Goal: Contribute content: Contribute content

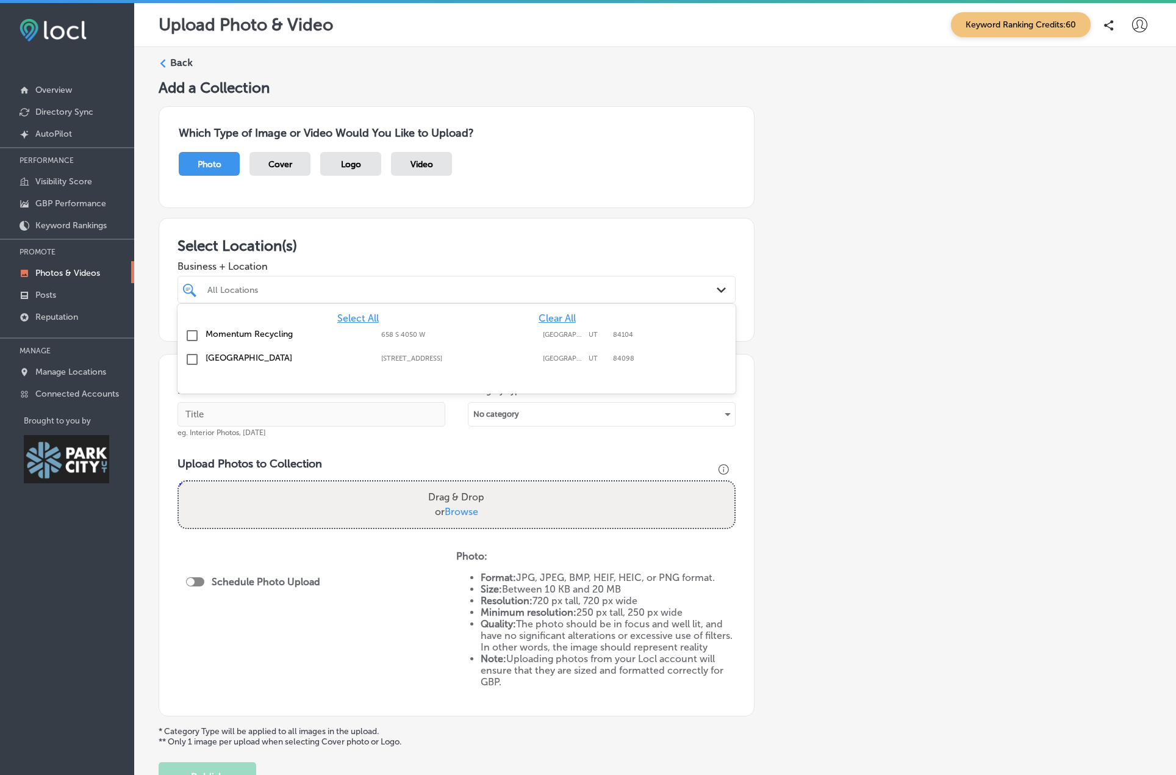
click at [239, 290] on div "All Locations" at bounding box center [462, 289] width 511 height 10
click at [223, 360] on label "[GEOGRAPHIC_DATA]" at bounding box center [287, 358] width 163 height 10
click at [403, 449] on div "Name of Collection eg. Interior Photos, March 2020 Category Type No category Up…" at bounding box center [457, 535] width 596 height 362
click at [248, 415] on input "text" at bounding box center [312, 414] width 268 height 24
type input "D"
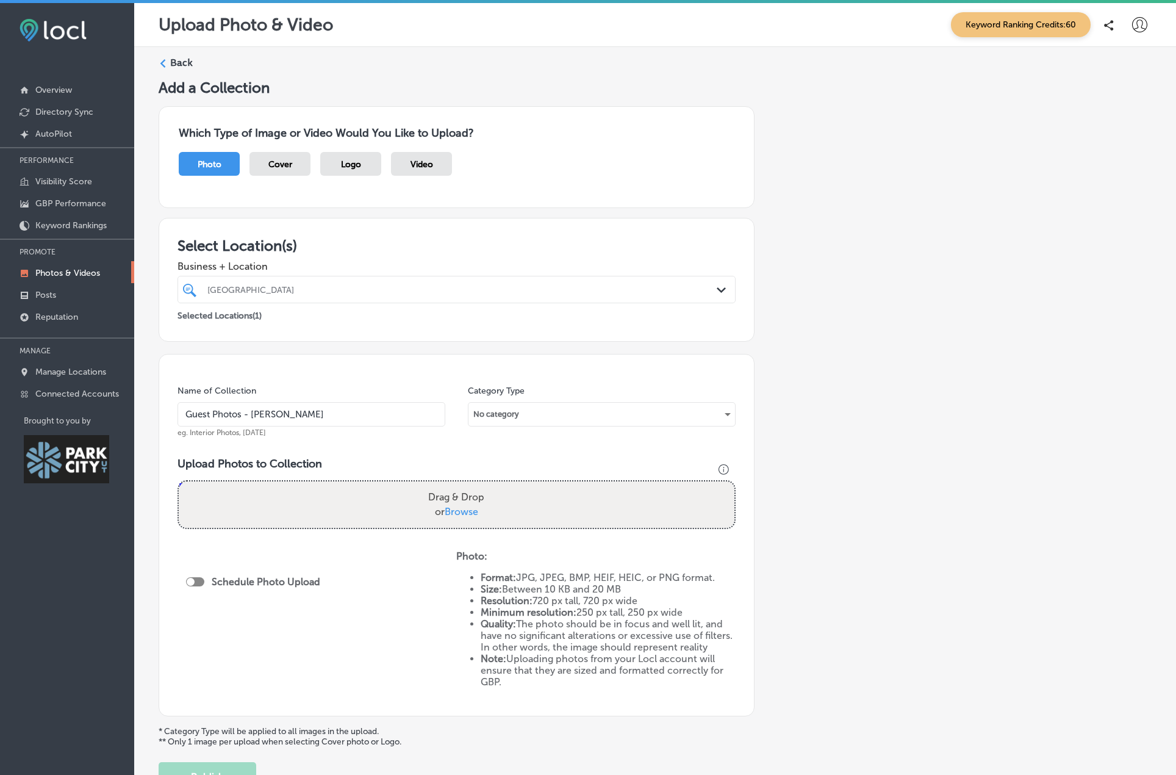
type input "Guest Photos - David O"
click at [508, 412] on div "No category" at bounding box center [602, 414] width 267 height 20
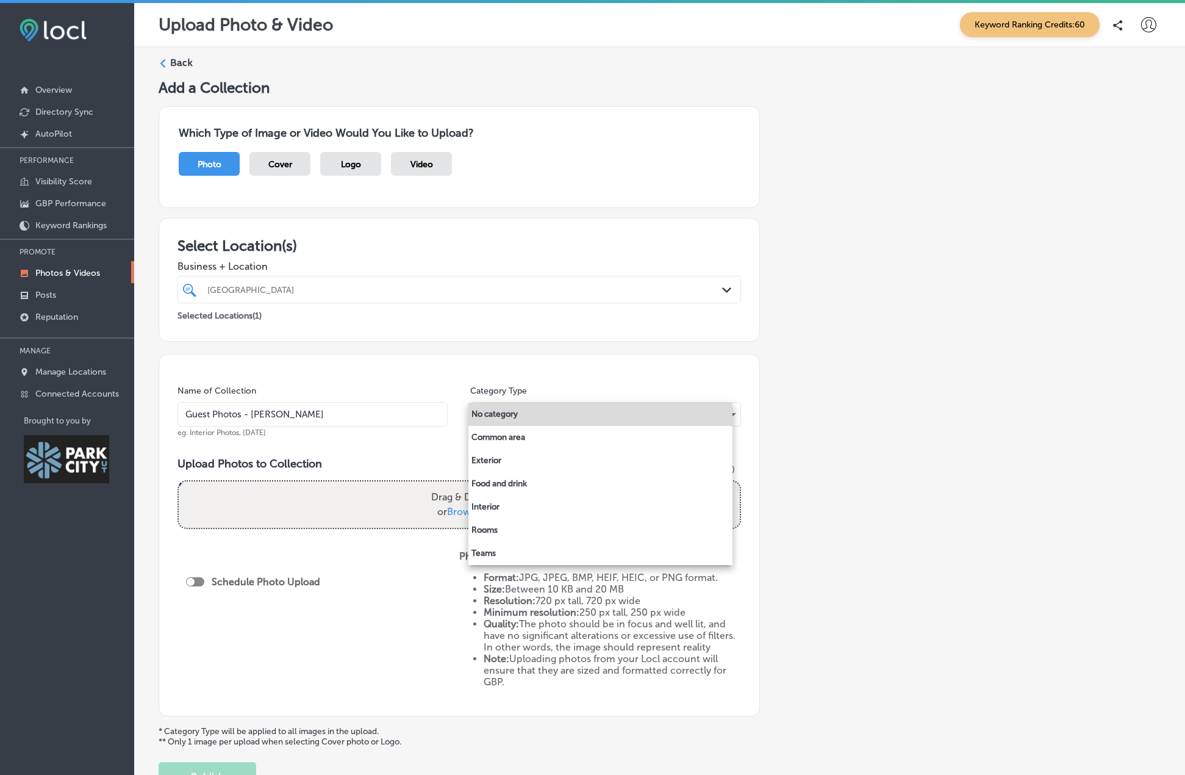
click at [412, 453] on div at bounding box center [592, 387] width 1185 height 775
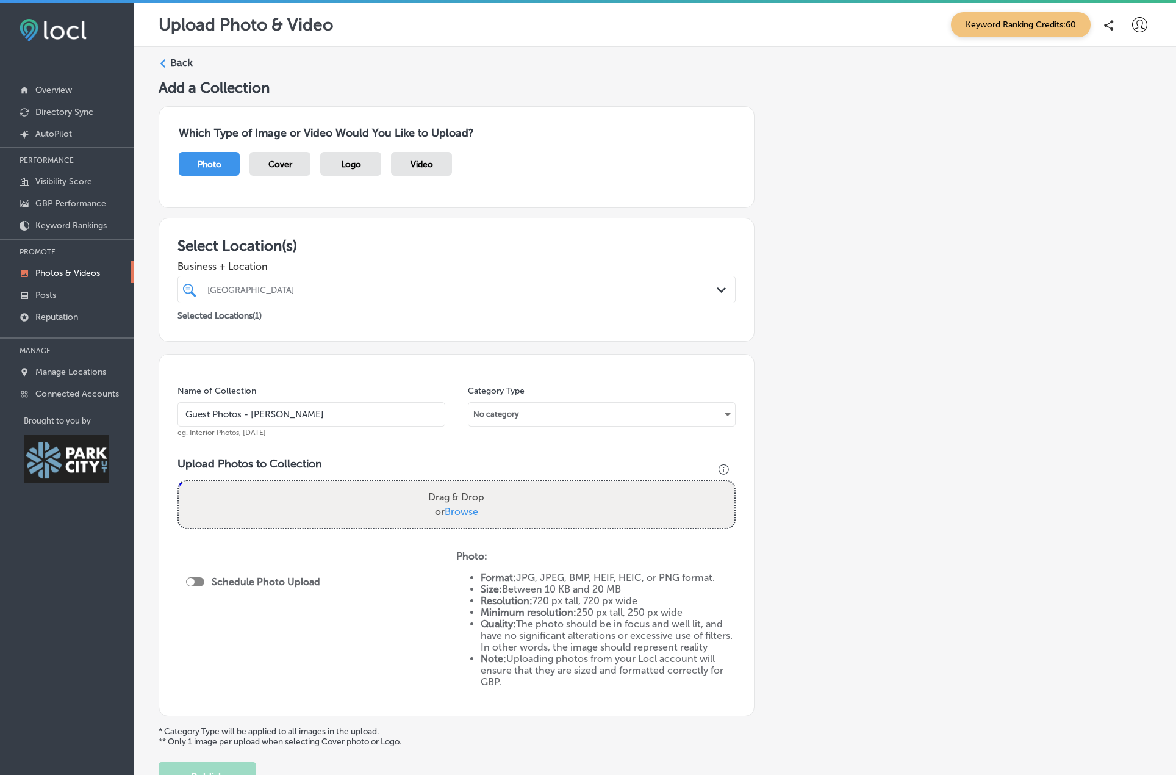
click at [459, 513] on span "Browse" at bounding box center [462, 512] width 34 height 12
click at [459, 485] on input "Drag & Drop or Browse" at bounding box center [457, 483] width 556 height 4
click at [520, 418] on div "No category" at bounding box center [602, 414] width 267 height 20
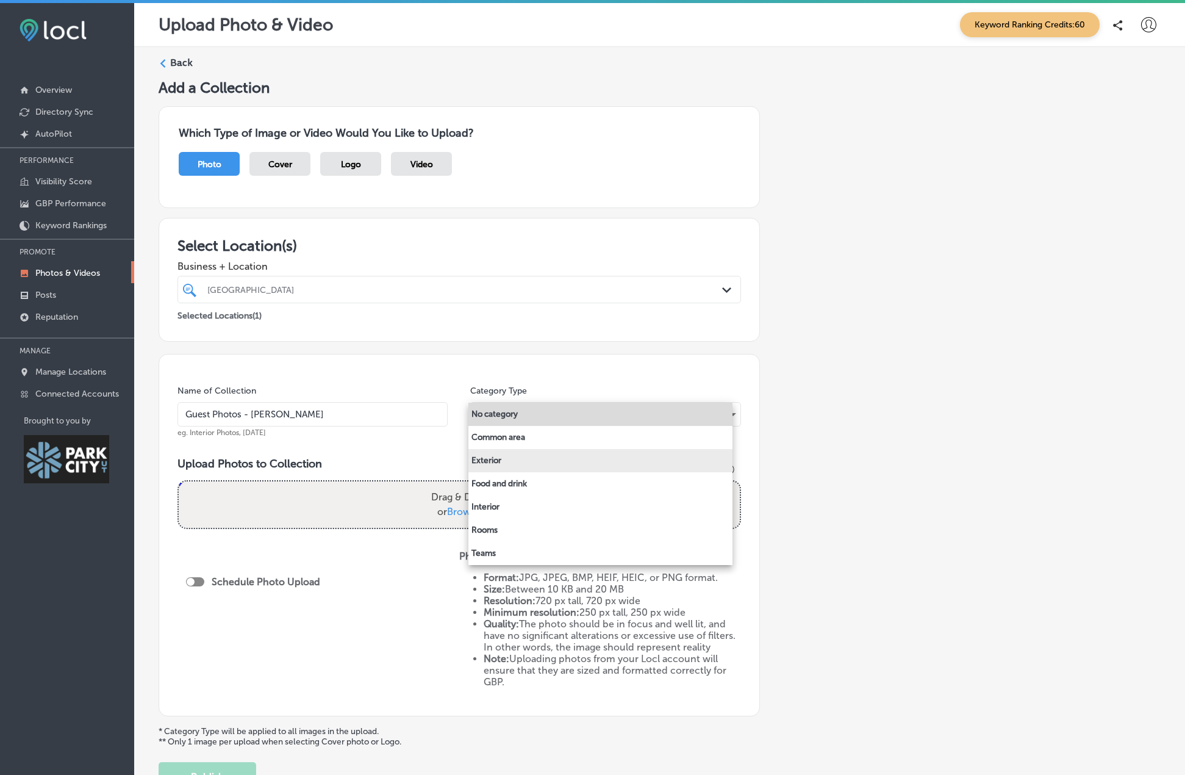
click at [499, 466] on li "Exterior" at bounding box center [601, 460] width 264 height 23
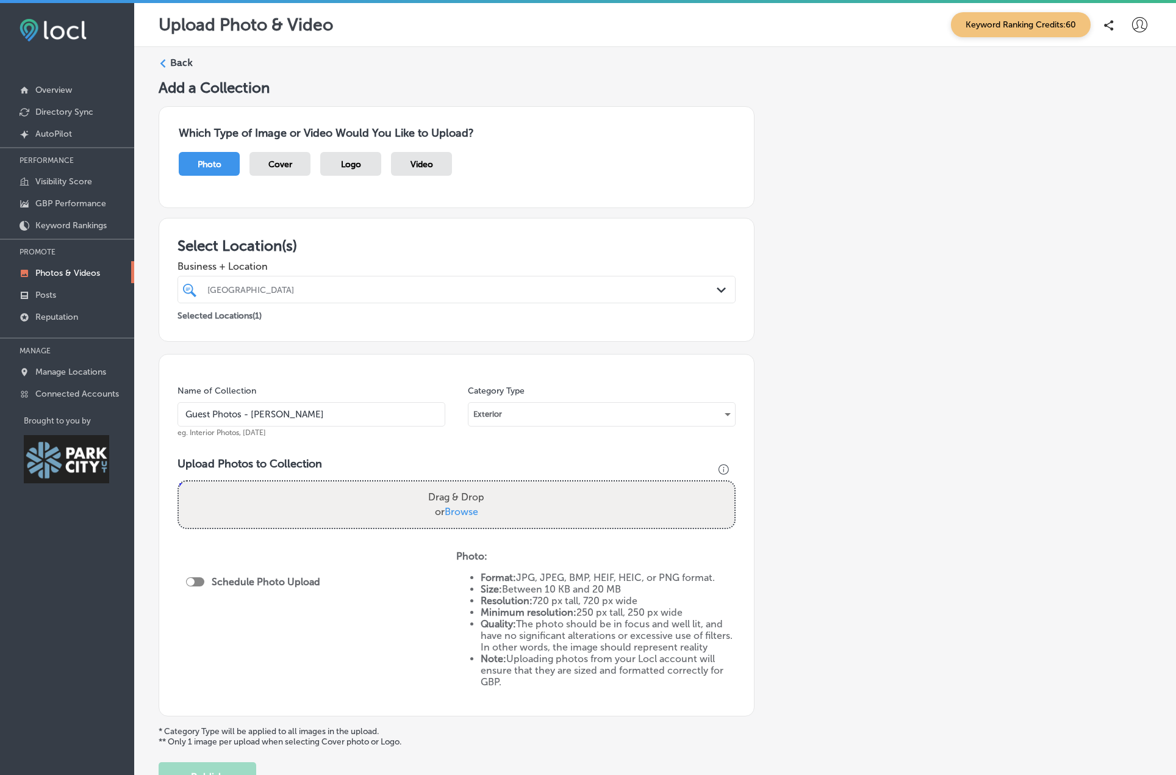
click at [463, 508] on span "Browse" at bounding box center [462, 512] width 34 height 12
click at [463, 485] on input "Drag & Drop or Browse" at bounding box center [457, 483] width 556 height 4
type input "C:\fakepath\DJI_0052.jpg"
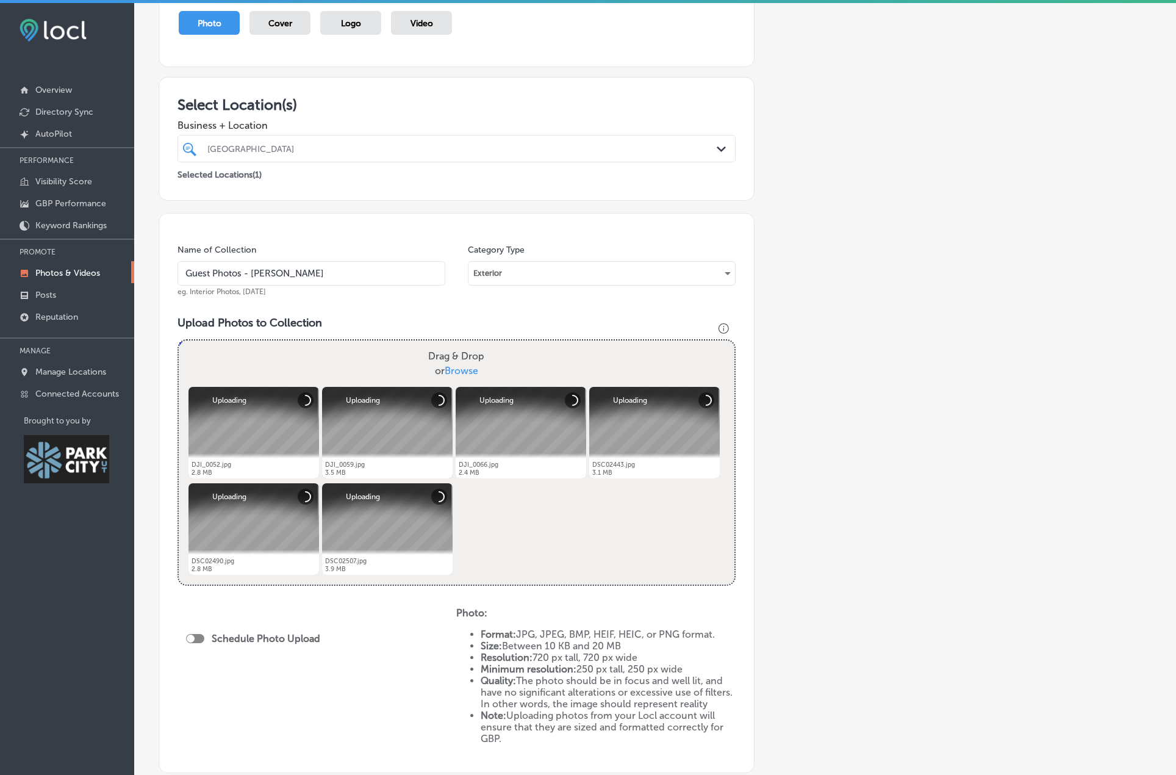
scroll to position [122, 0]
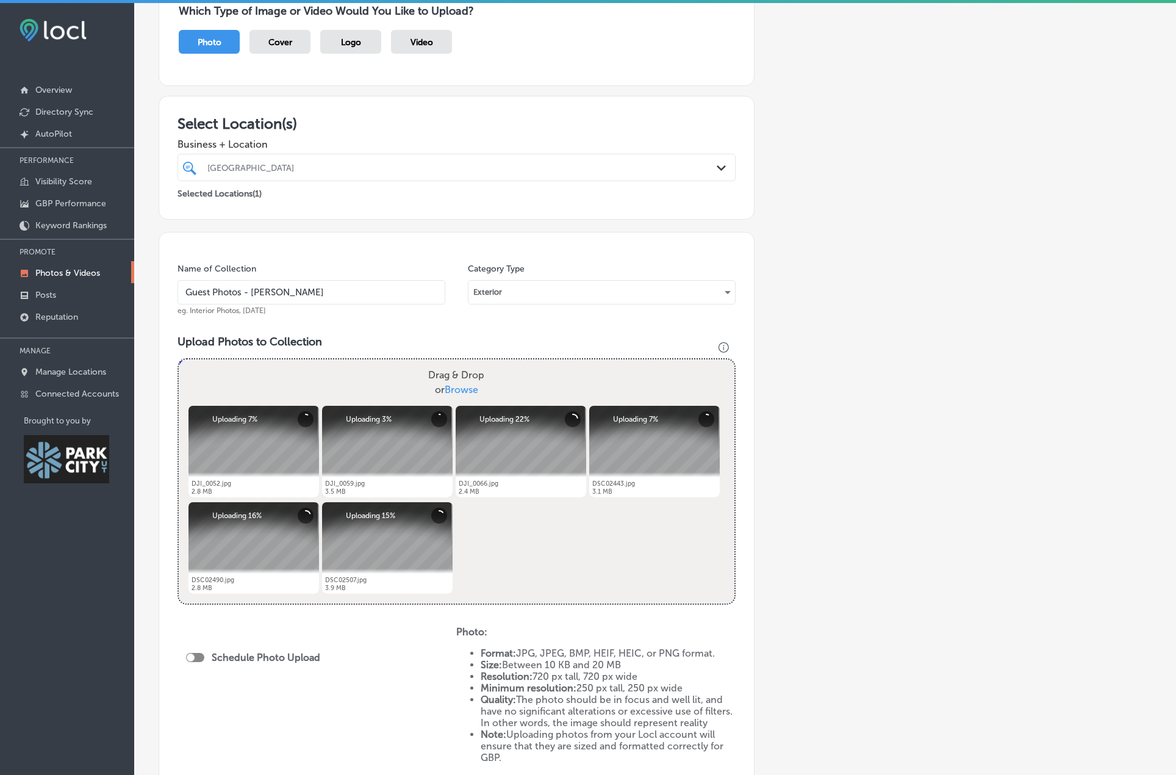
click at [188, 659] on div at bounding box center [191, 657] width 8 height 8
checkbox input "true"
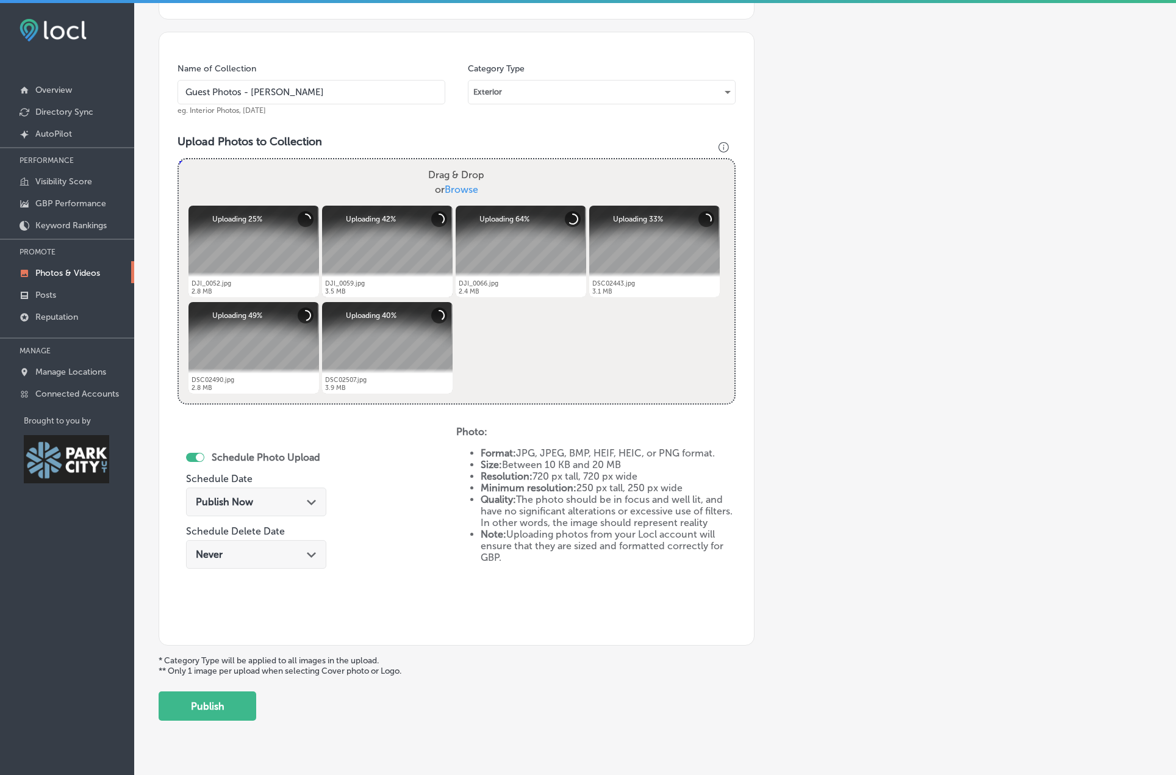
scroll to position [348, 0]
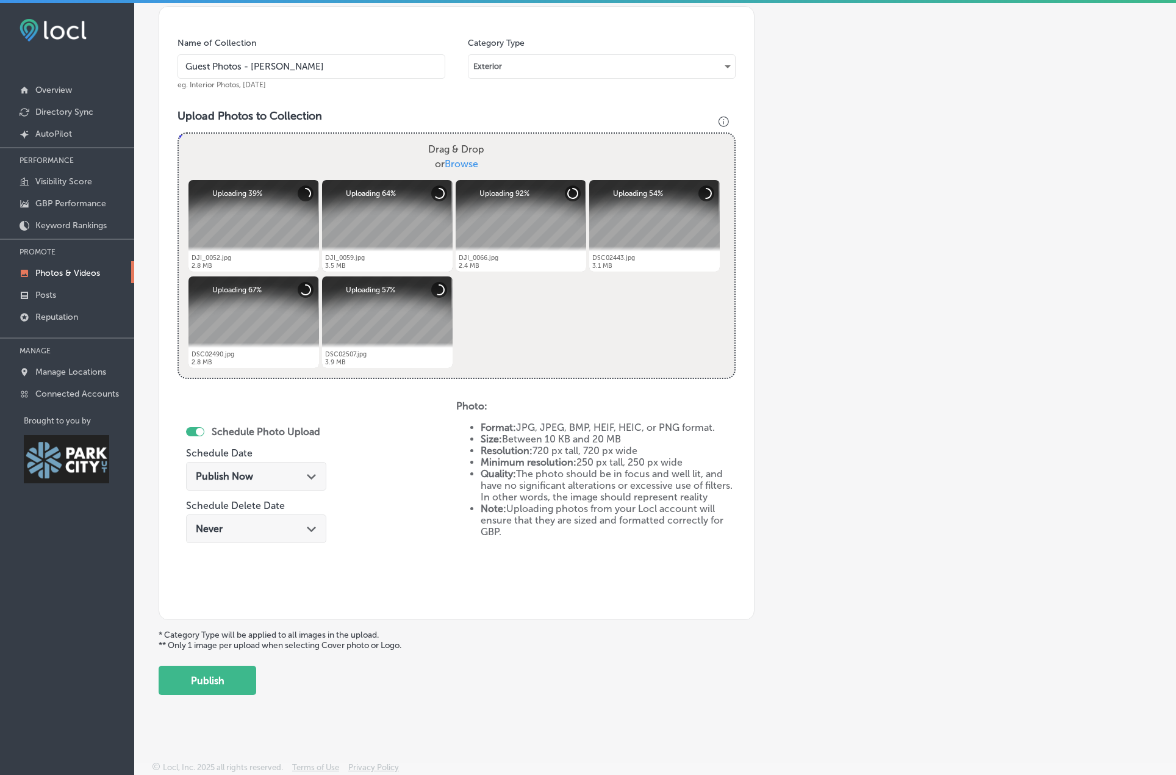
click at [246, 473] on span "Publish Now" at bounding box center [224, 476] width 57 height 12
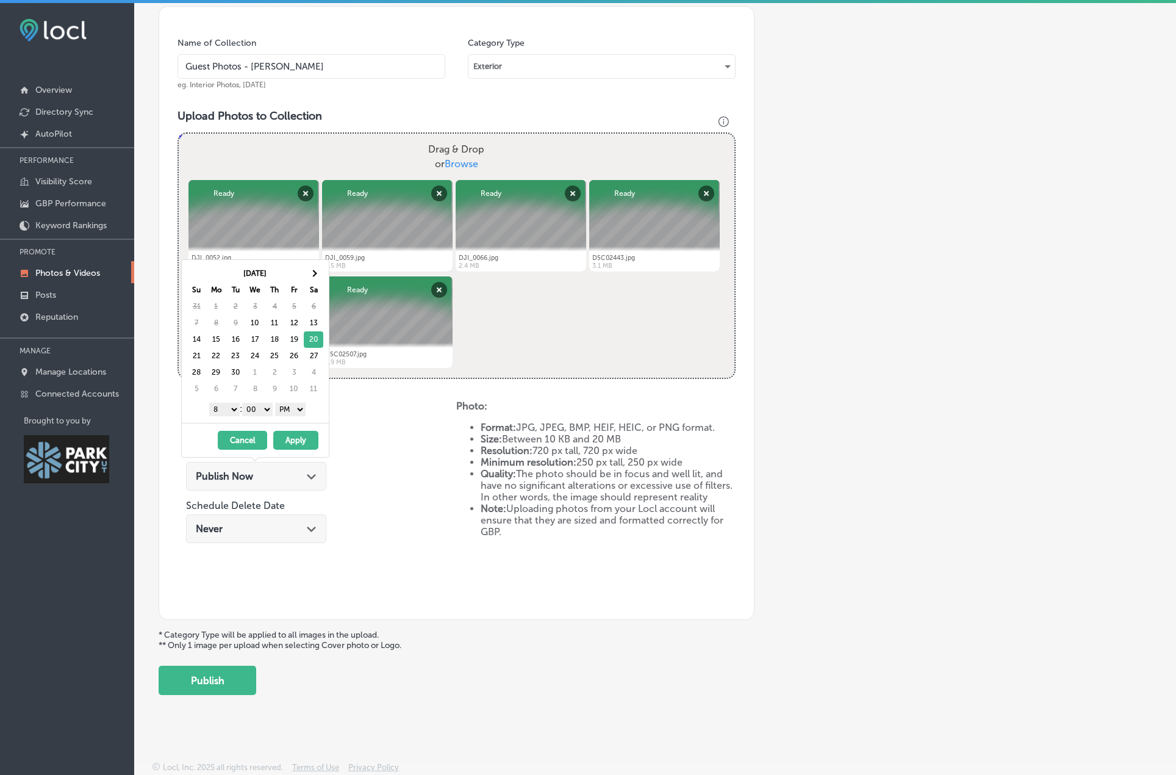
click at [295, 440] on button "Apply" at bounding box center [295, 440] width 45 height 19
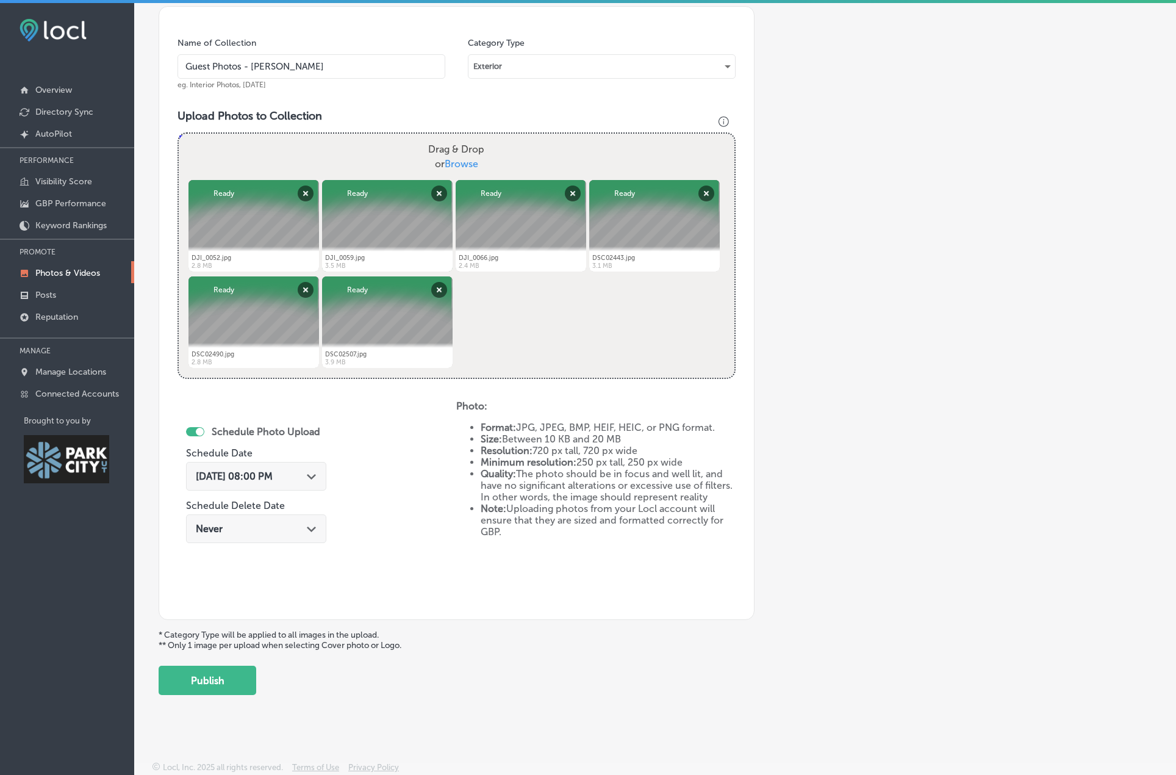
click at [273, 476] on span "Sep 20, 2025 08:00 PM" at bounding box center [234, 476] width 77 height 12
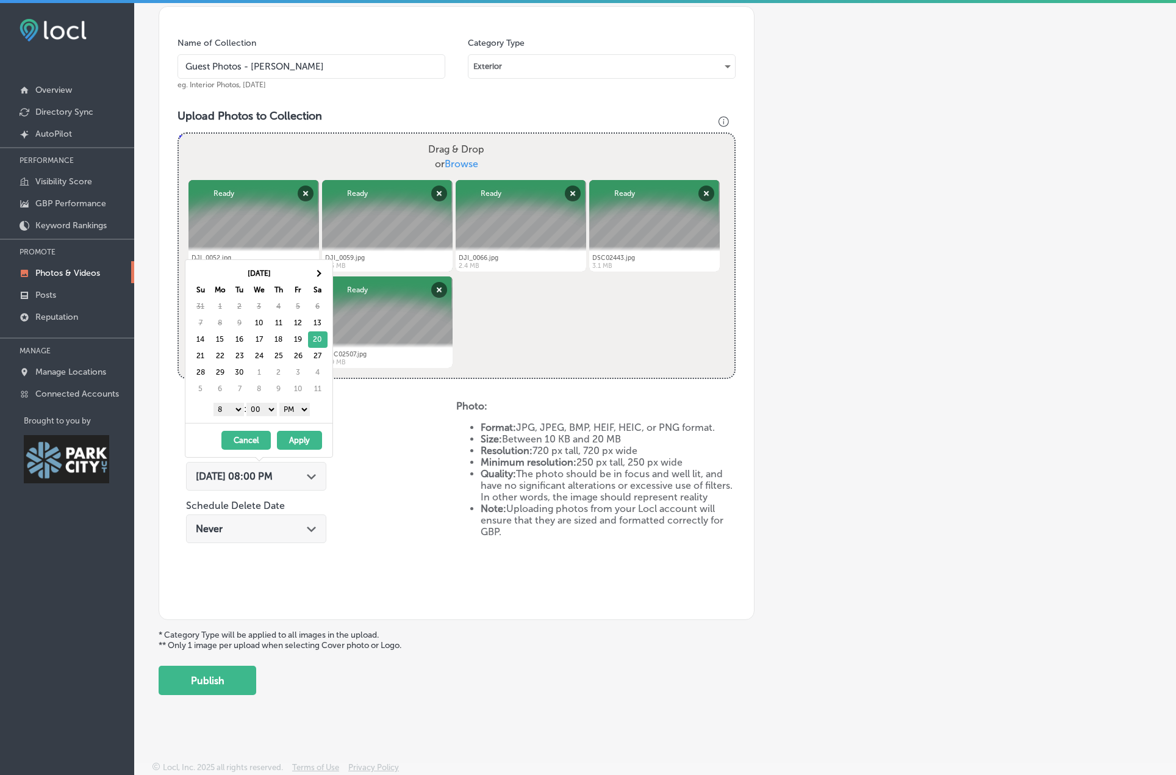
click at [301, 408] on select "AM PM" at bounding box center [294, 409] width 31 height 13
click at [304, 440] on button "Apply" at bounding box center [299, 440] width 45 height 19
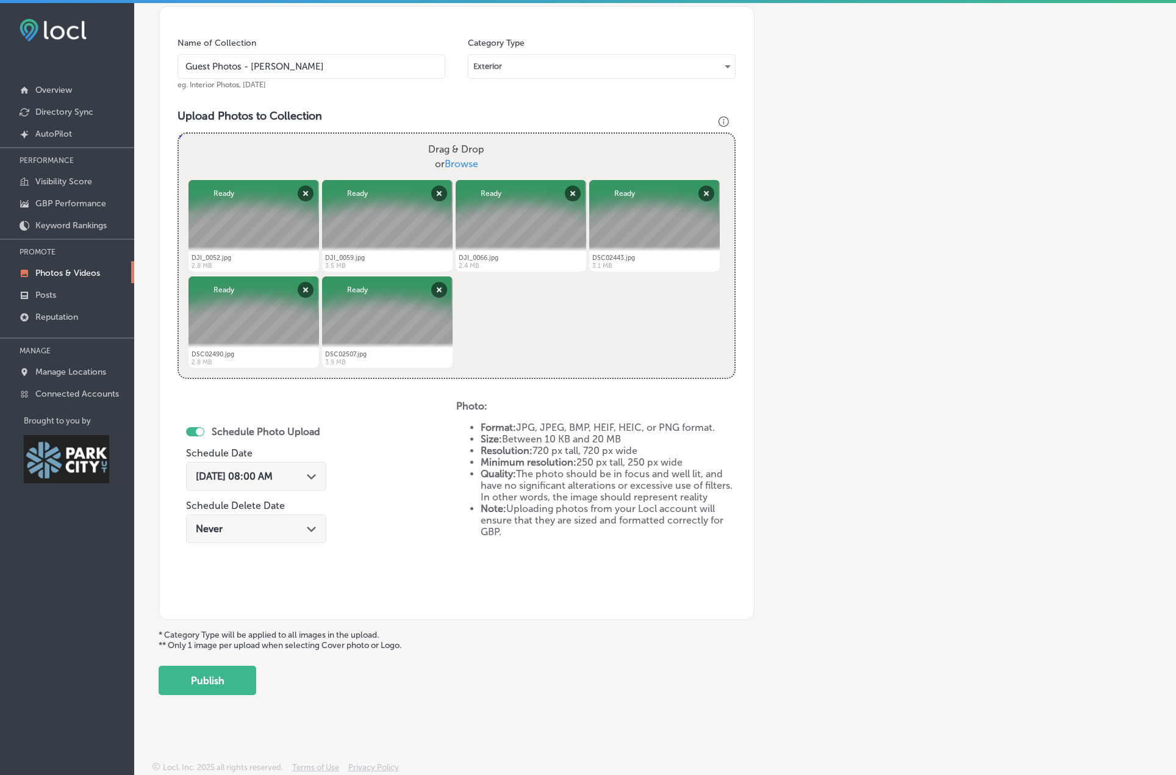
click at [273, 475] on span "Sep 20, 2025 08:00 AM" at bounding box center [234, 476] width 77 height 12
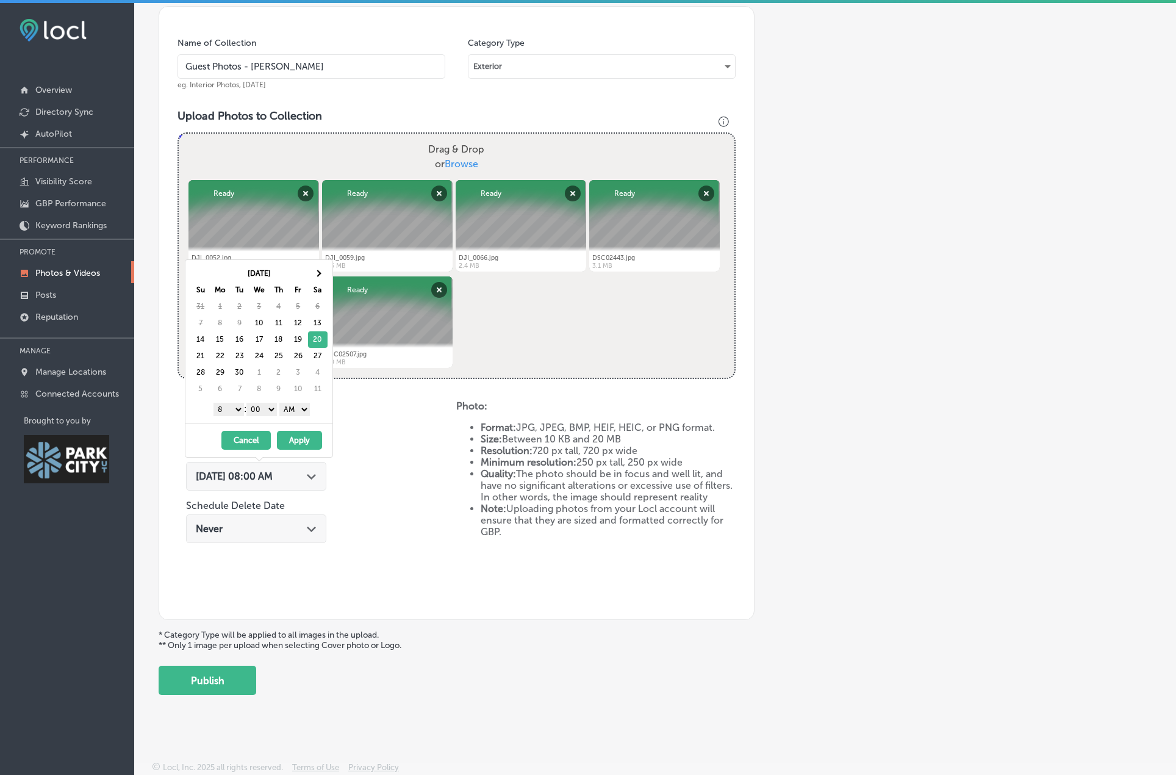
click at [253, 406] on select "00 10 20 30 40 50" at bounding box center [261, 409] width 31 height 13
click at [311, 439] on button "Apply" at bounding box center [299, 440] width 45 height 19
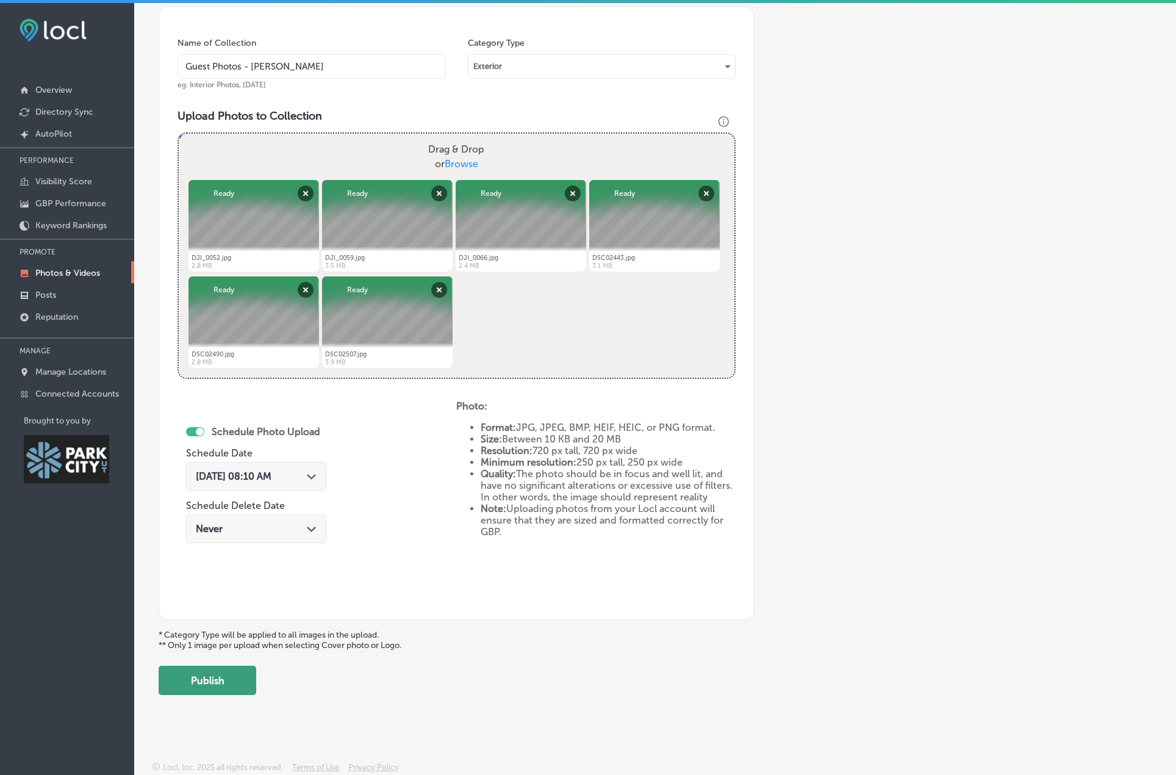
click at [217, 682] on button "Publish" at bounding box center [208, 680] width 98 height 29
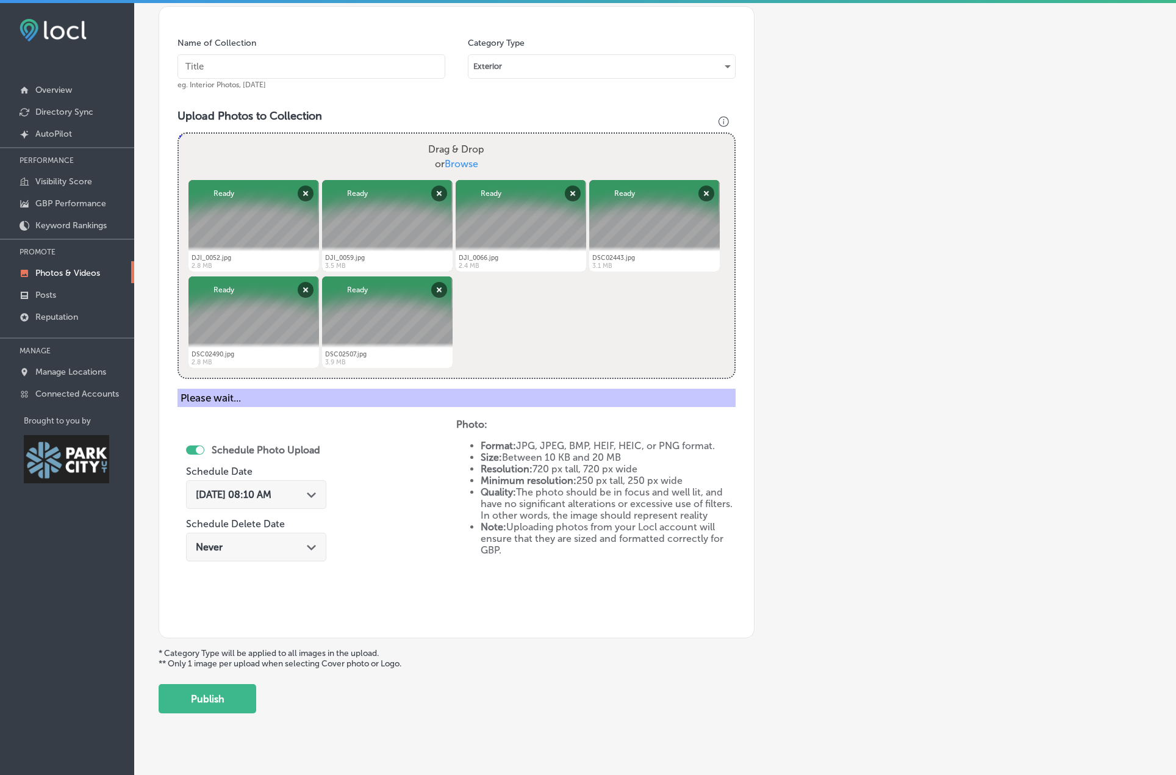
scroll to position [150, 0]
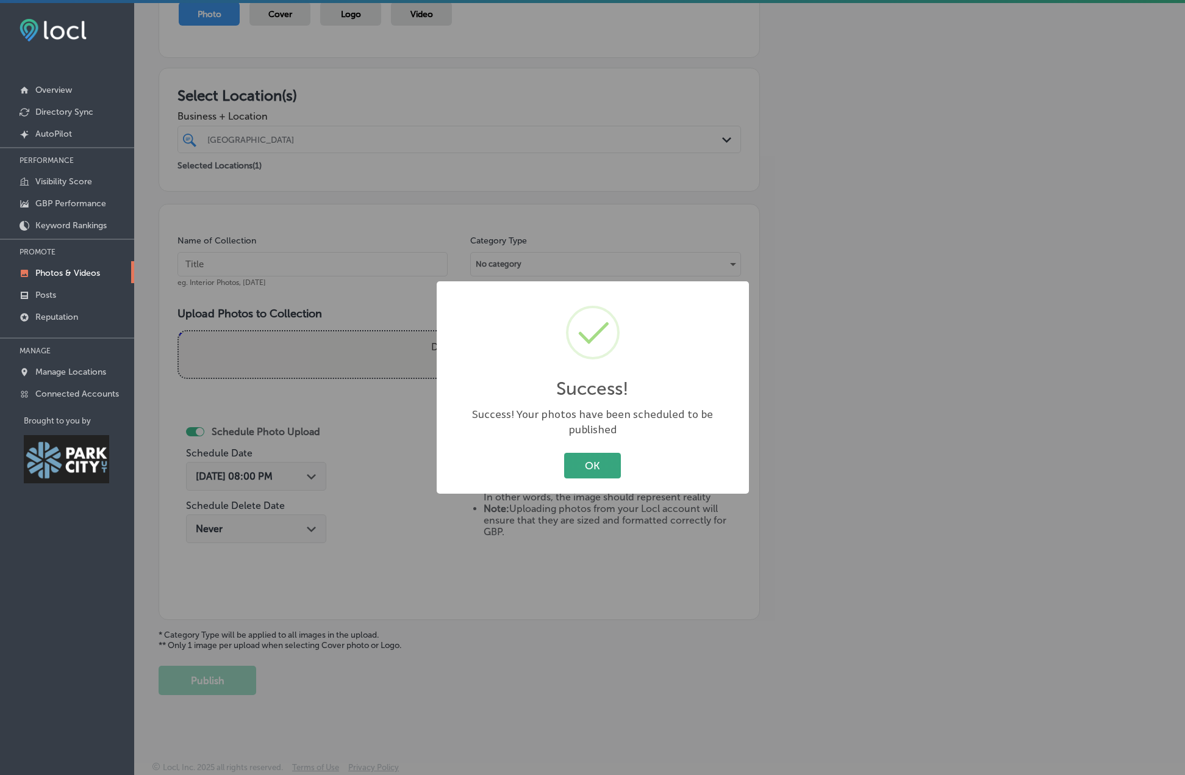
click at [593, 458] on button "OK" at bounding box center [592, 465] width 57 height 25
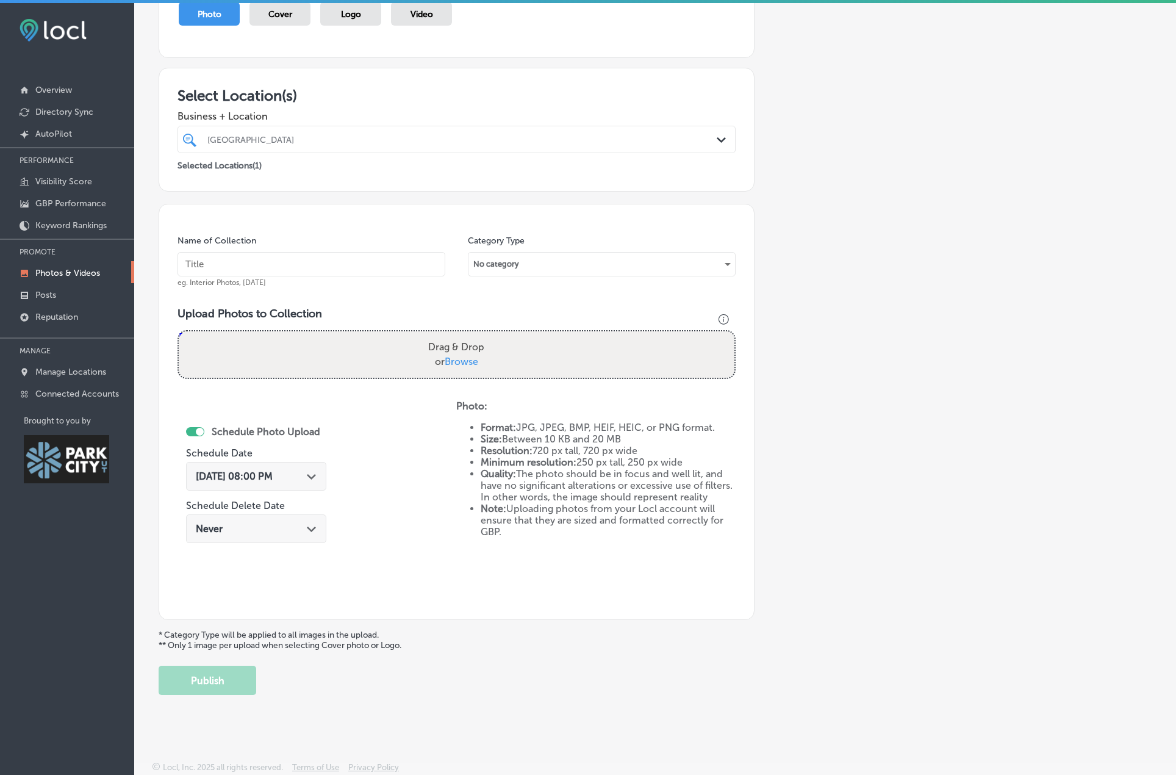
click at [296, 261] on input "text" at bounding box center [312, 264] width 268 height 24
type input "Guest Photos - David O"
click at [536, 256] on div "No category" at bounding box center [602, 264] width 267 height 20
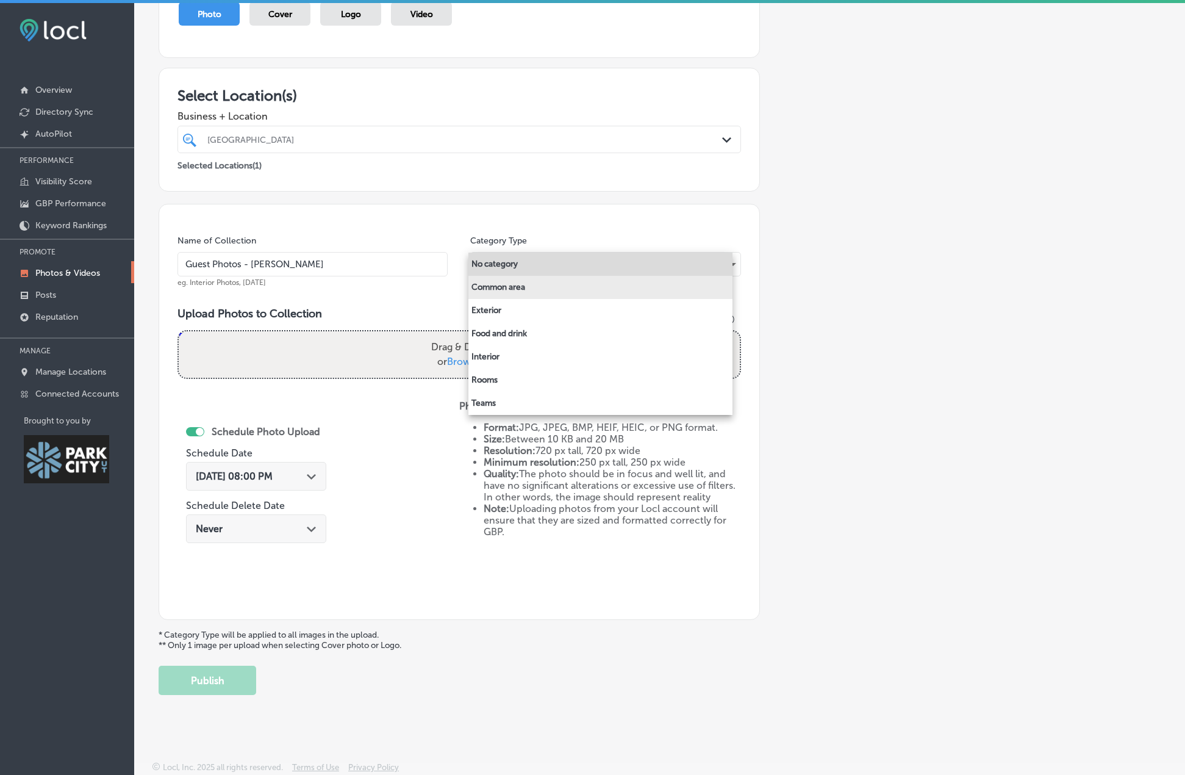
click at [515, 284] on li "Common area" at bounding box center [601, 287] width 264 height 23
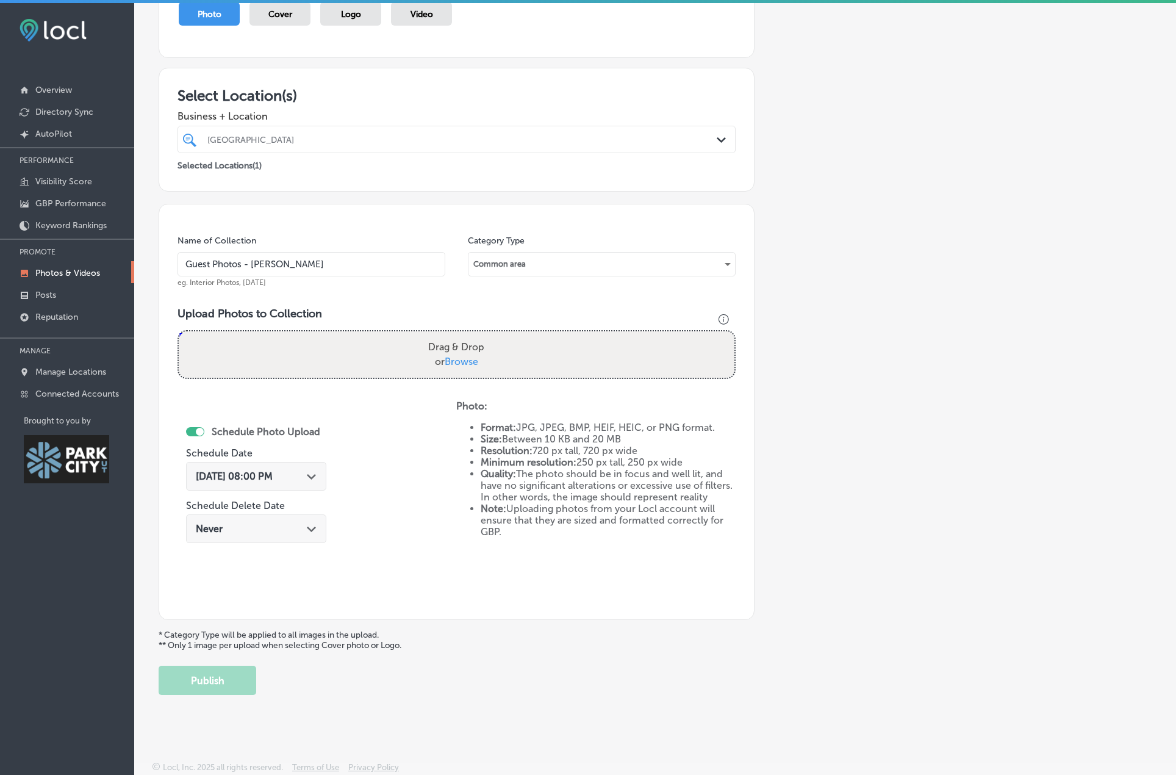
click at [461, 362] on span "Browse" at bounding box center [462, 362] width 34 height 12
click at [461, 335] on input "Drag & Drop or Browse" at bounding box center [457, 333] width 556 height 4
type input "C:\fakepath\DSC02438.jpg"
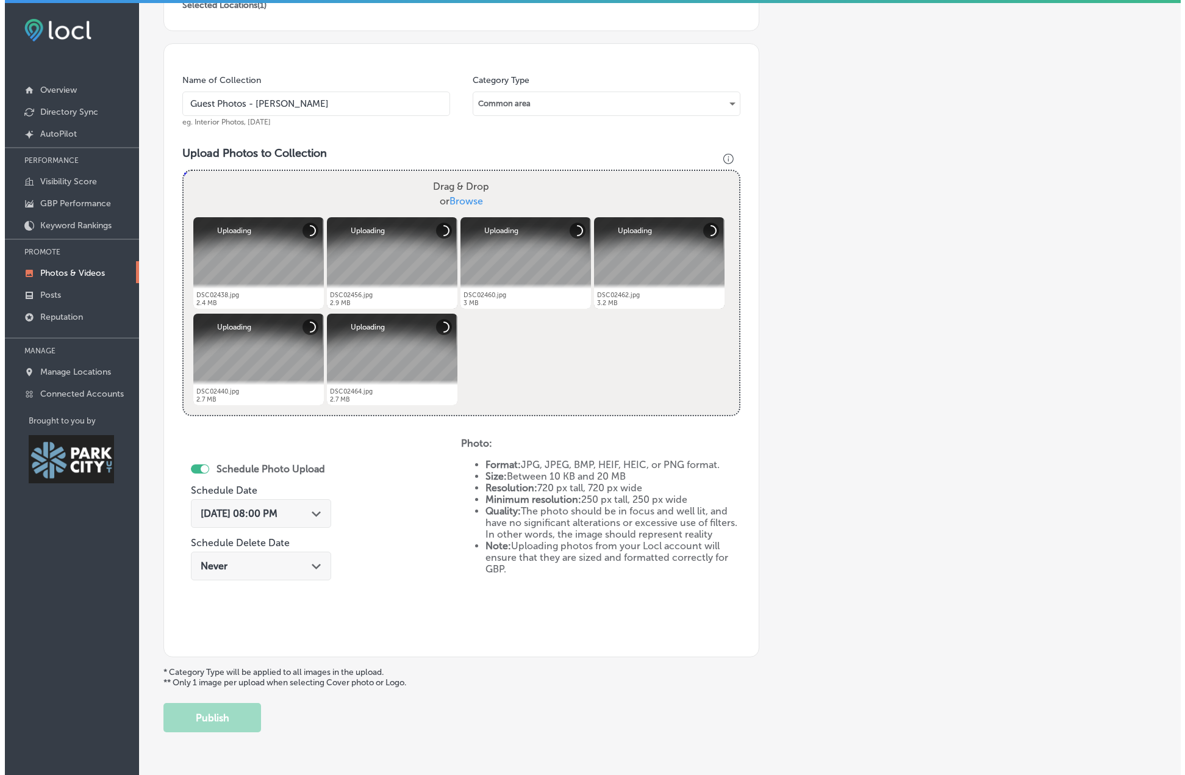
scroll to position [348, 0]
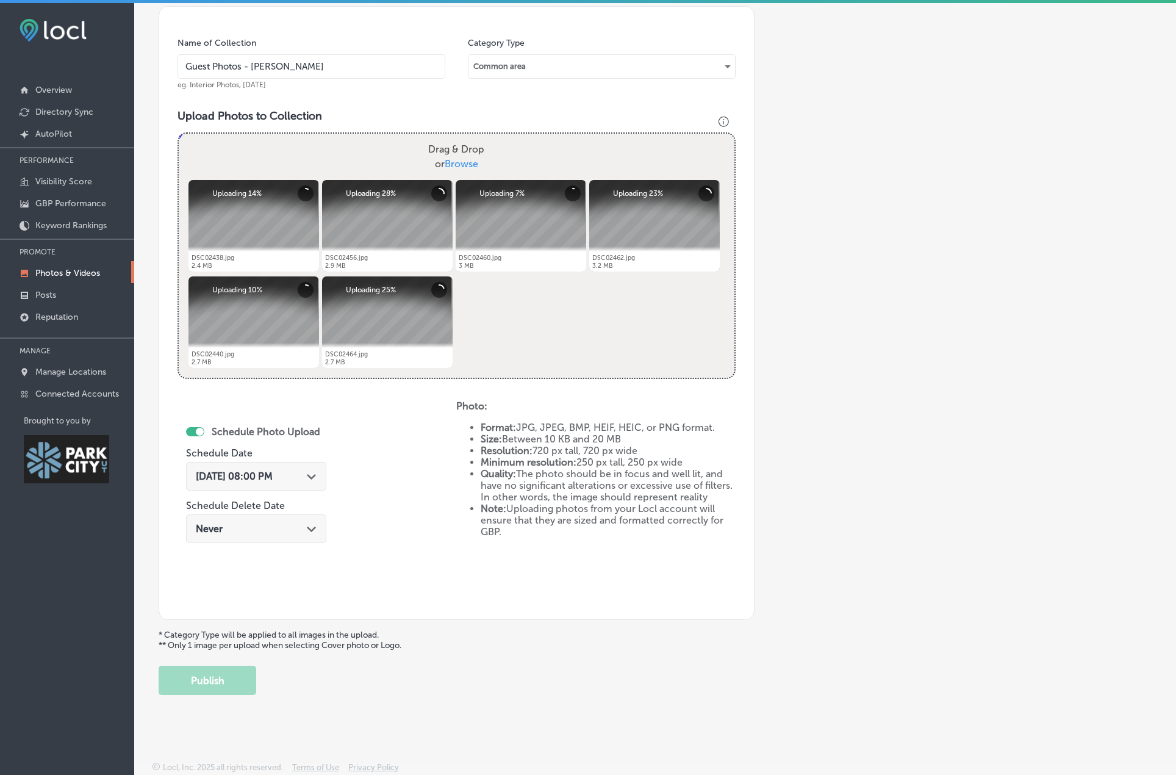
click at [273, 474] on span "Sep 10, 2025 08:00 PM" at bounding box center [234, 476] width 77 height 12
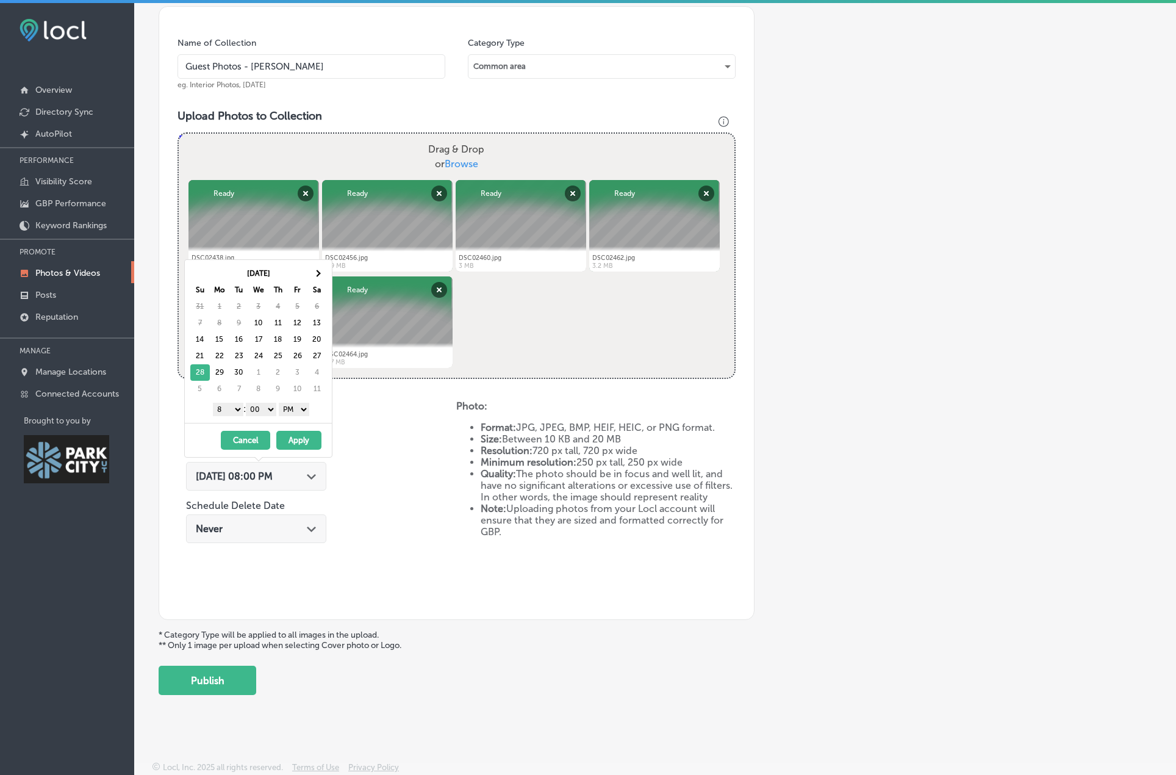
click at [230, 408] on select "1 2 3 4 5 6 7 8 9 10 11 12" at bounding box center [228, 409] width 31 height 13
click at [262, 405] on select "00 10 20 30 40 50" at bounding box center [261, 409] width 31 height 13
click at [300, 400] on div "1 2 3 4 5 6 7 8 9 10 11 12 : 00 10 20 30 40 50 AM PM" at bounding box center [261, 409] width 142 height 18
click at [294, 409] on select "AM PM" at bounding box center [294, 409] width 31 height 13
click at [296, 442] on button "Apply" at bounding box center [298, 440] width 45 height 19
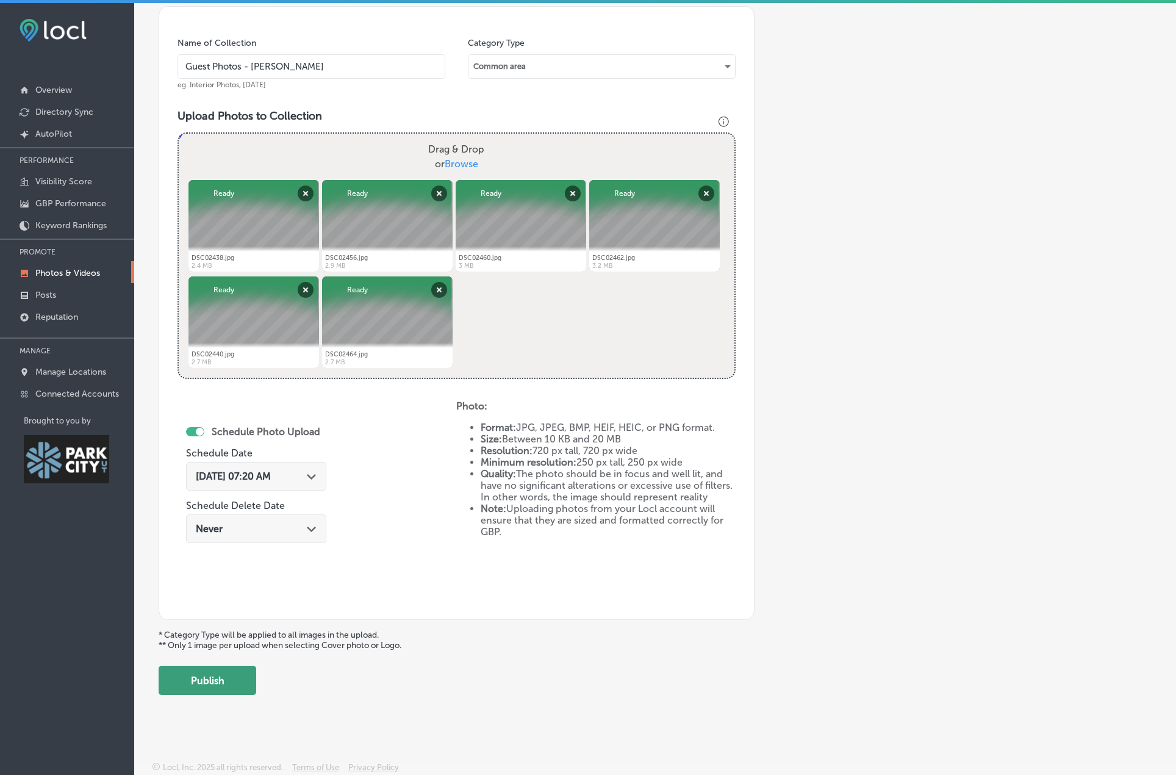
click at [223, 681] on button "Publish" at bounding box center [208, 680] width 98 height 29
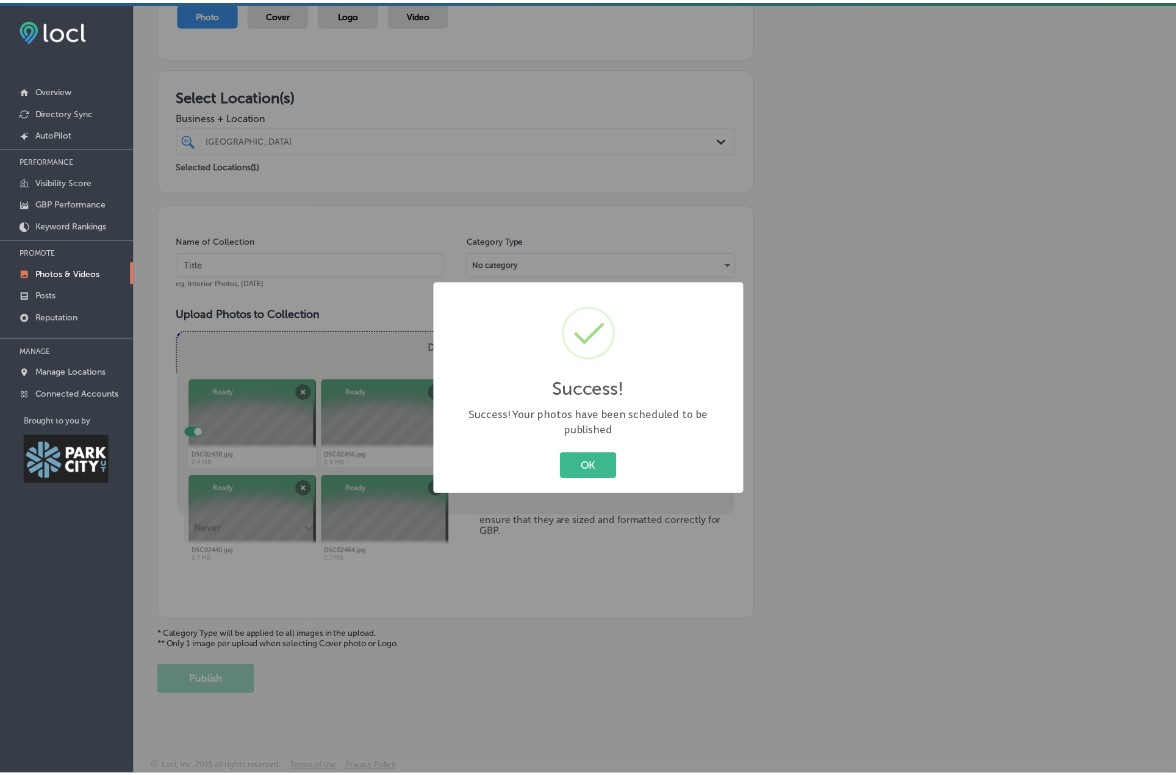
scroll to position [150, 0]
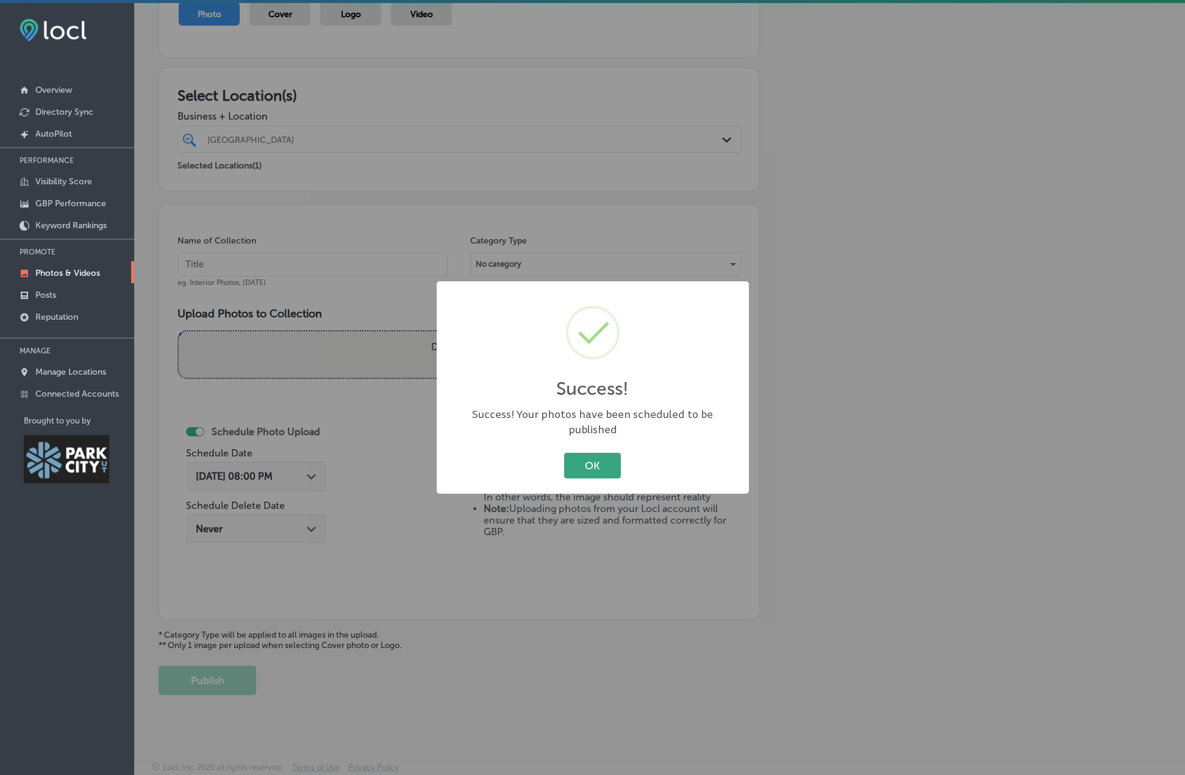
click at [598, 458] on button "OK" at bounding box center [592, 465] width 57 height 25
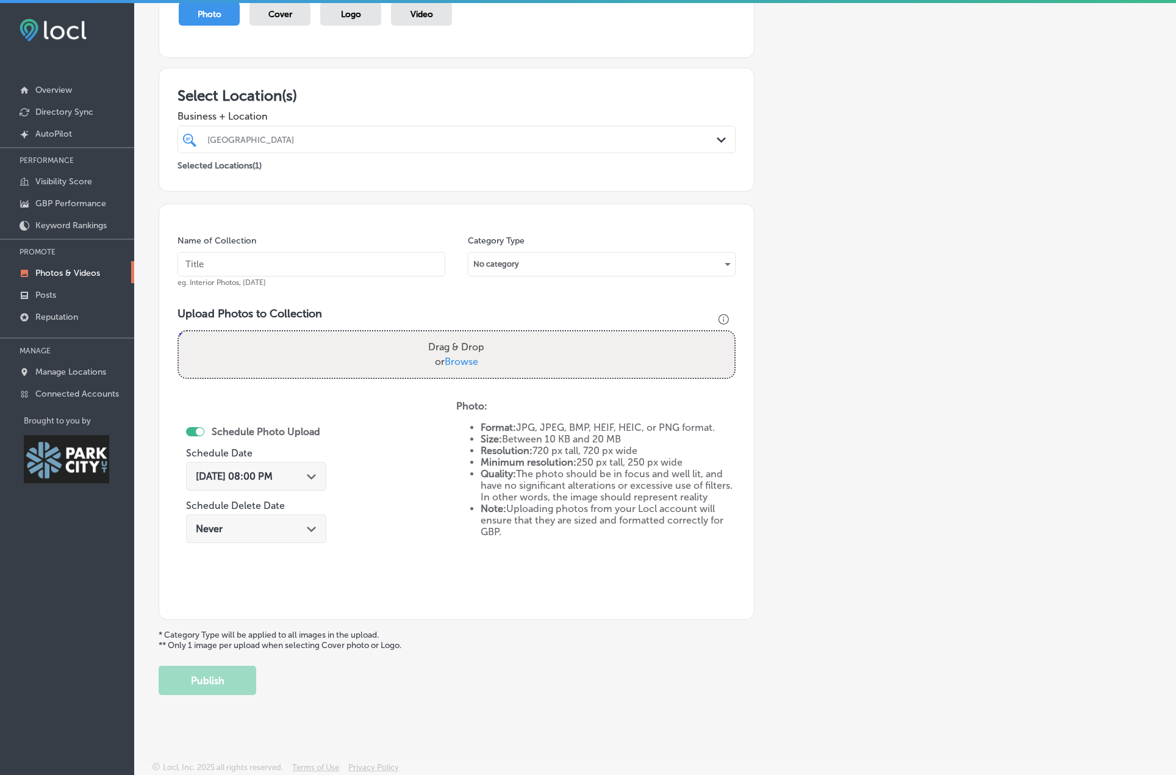
click at [293, 263] on input "text" at bounding box center [312, 264] width 268 height 24
type input "Guest Photos - David O"
click at [505, 265] on div "No category" at bounding box center [602, 264] width 267 height 20
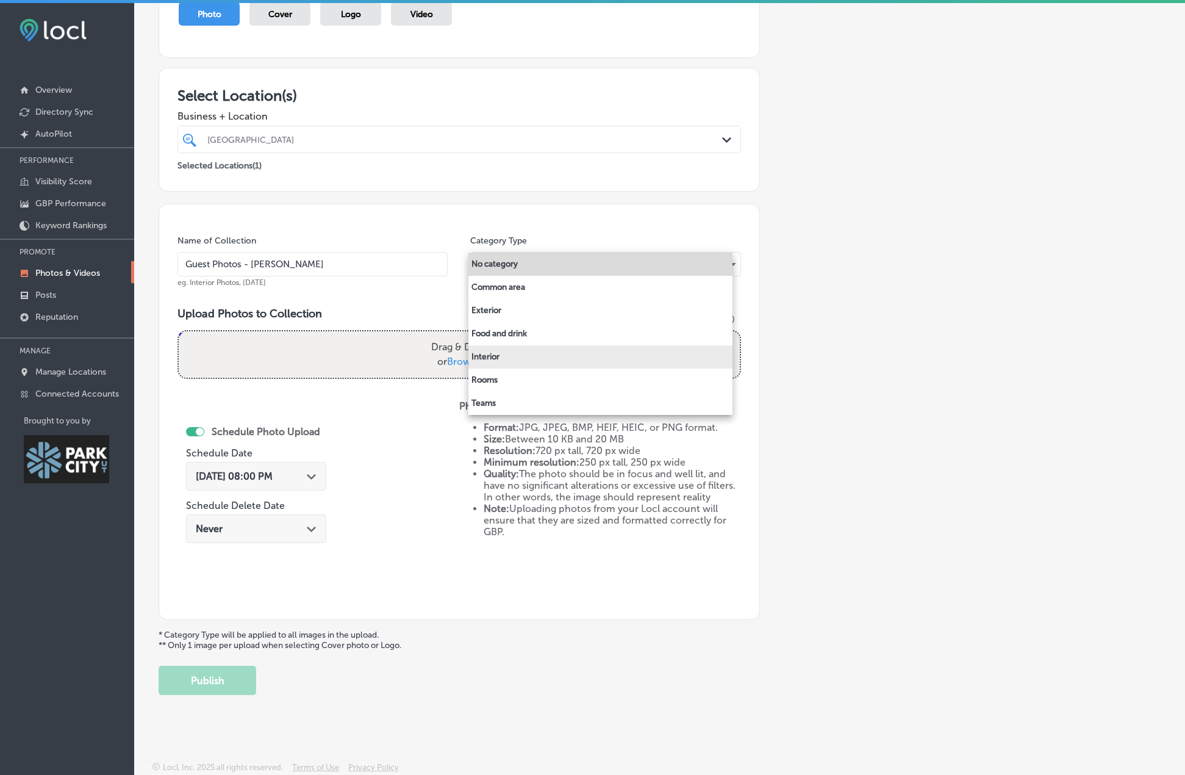
click at [500, 358] on li "Interior" at bounding box center [601, 356] width 264 height 23
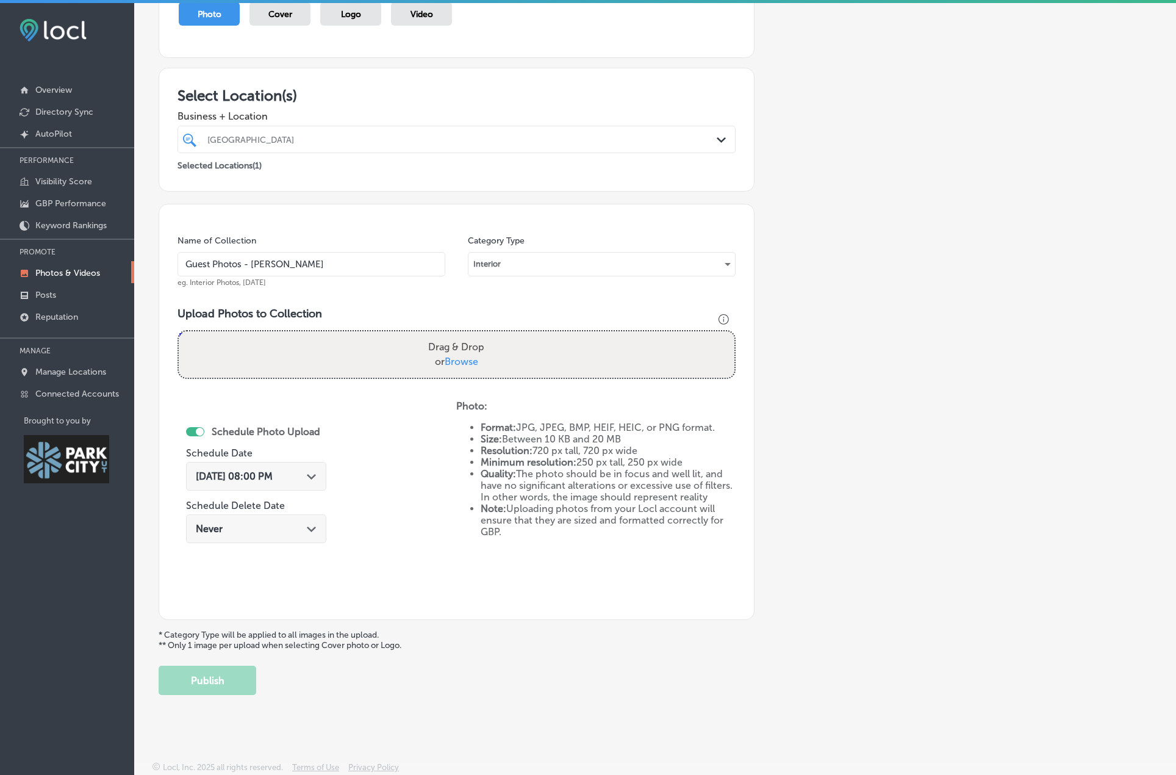
click at [464, 361] on span "Browse" at bounding box center [462, 362] width 34 height 12
click at [464, 335] on input "Drag & Drop or Browse" at bounding box center [457, 333] width 556 height 4
type input "C:\fakepath\DSC02448.jpg"
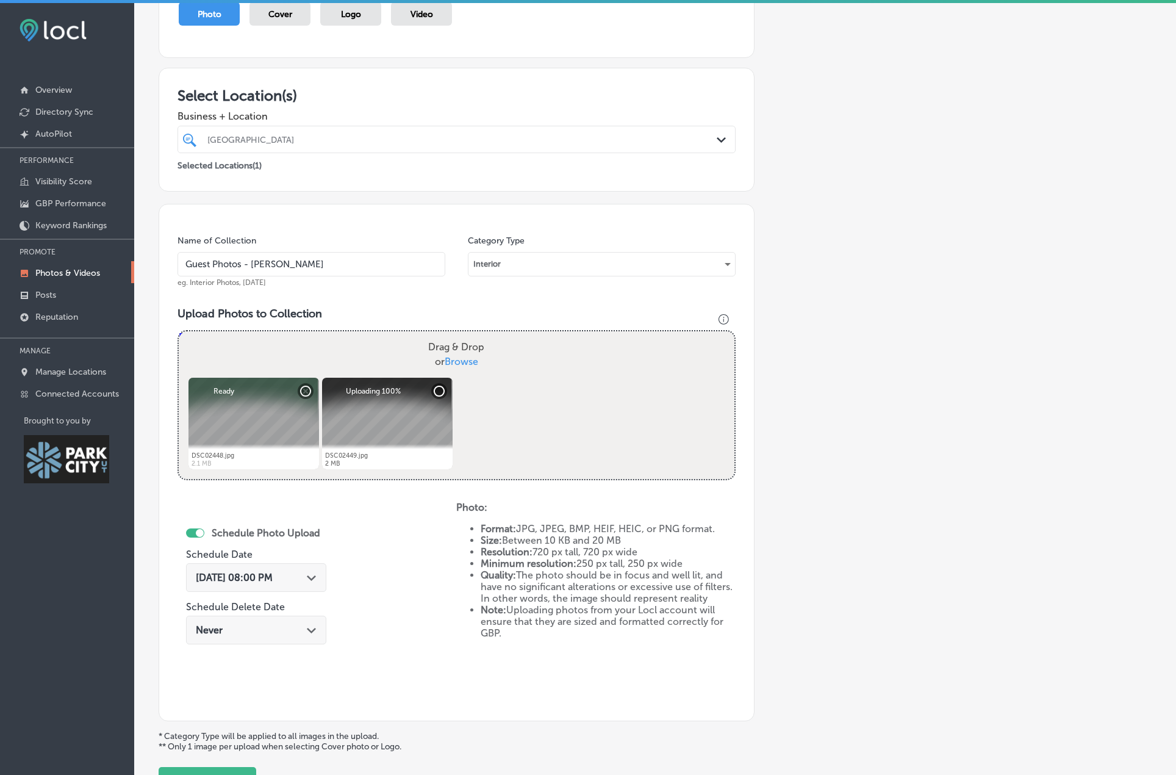
click at [314, 578] on polygon at bounding box center [311, 577] width 9 height 5
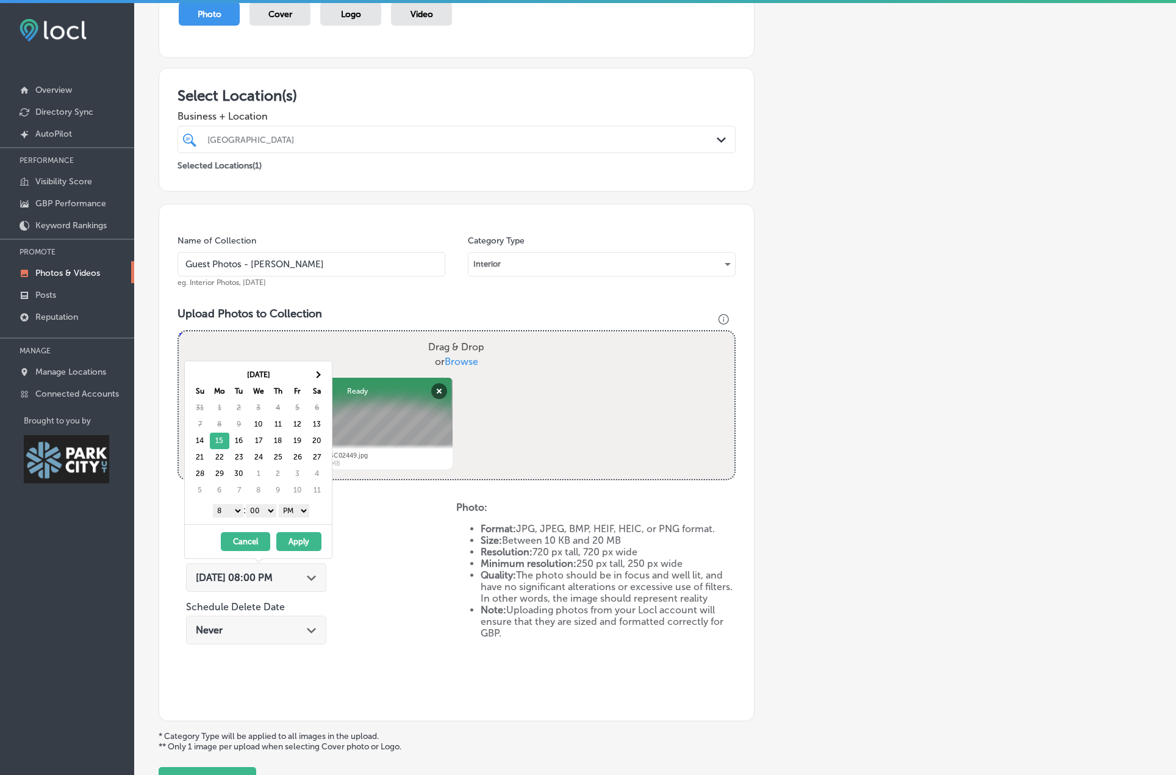
click at [302, 545] on button "Apply" at bounding box center [298, 541] width 45 height 19
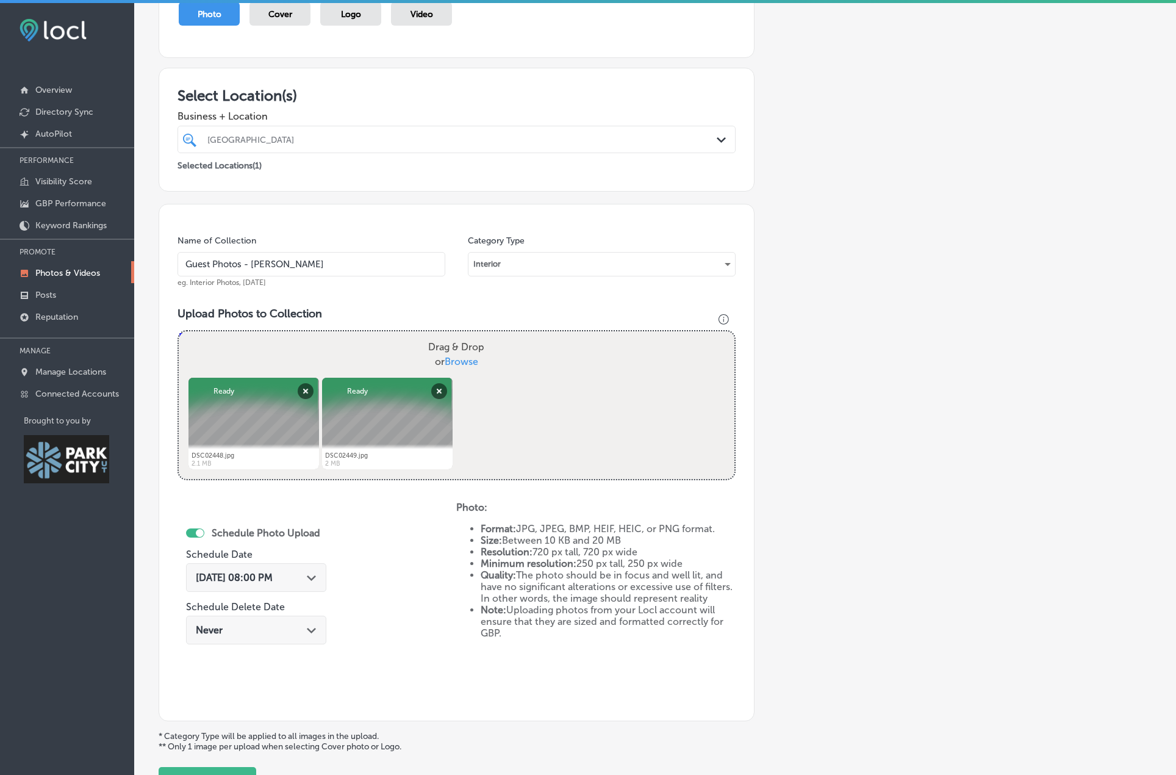
click at [232, 767] on button "Publish" at bounding box center [208, 781] width 98 height 29
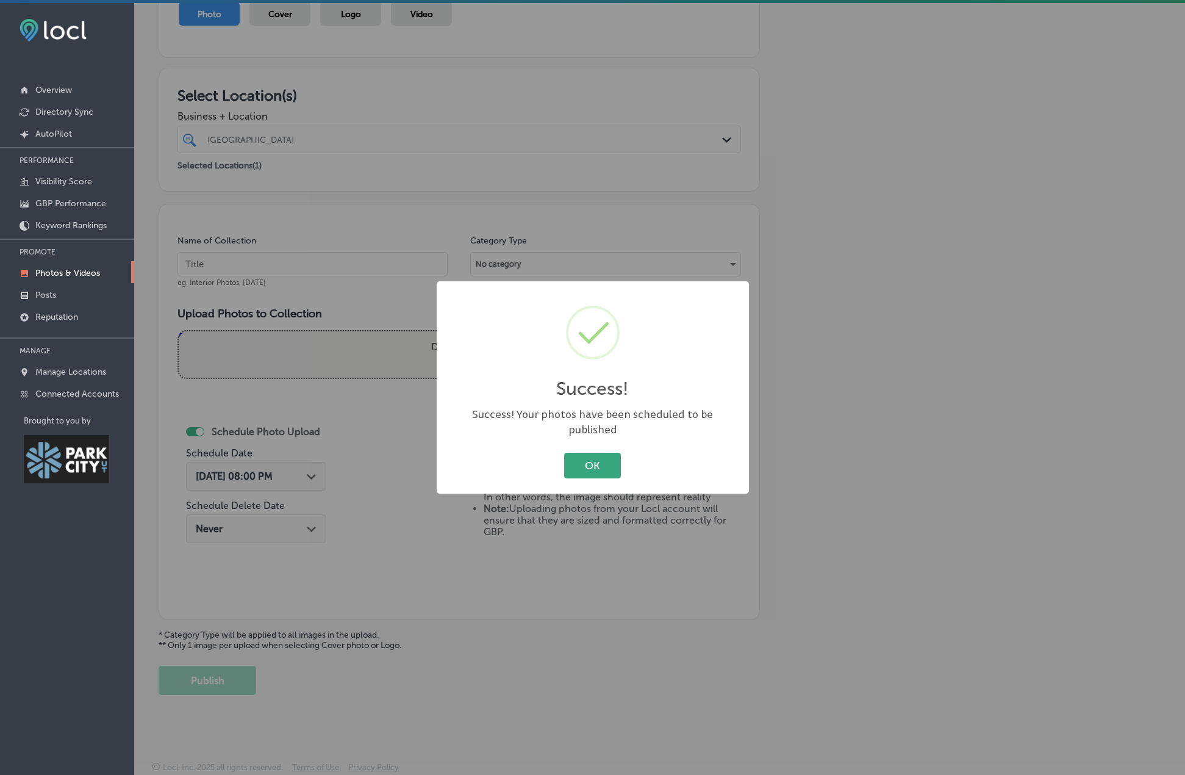
click at [587, 456] on button "OK" at bounding box center [592, 465] width 57 height 25
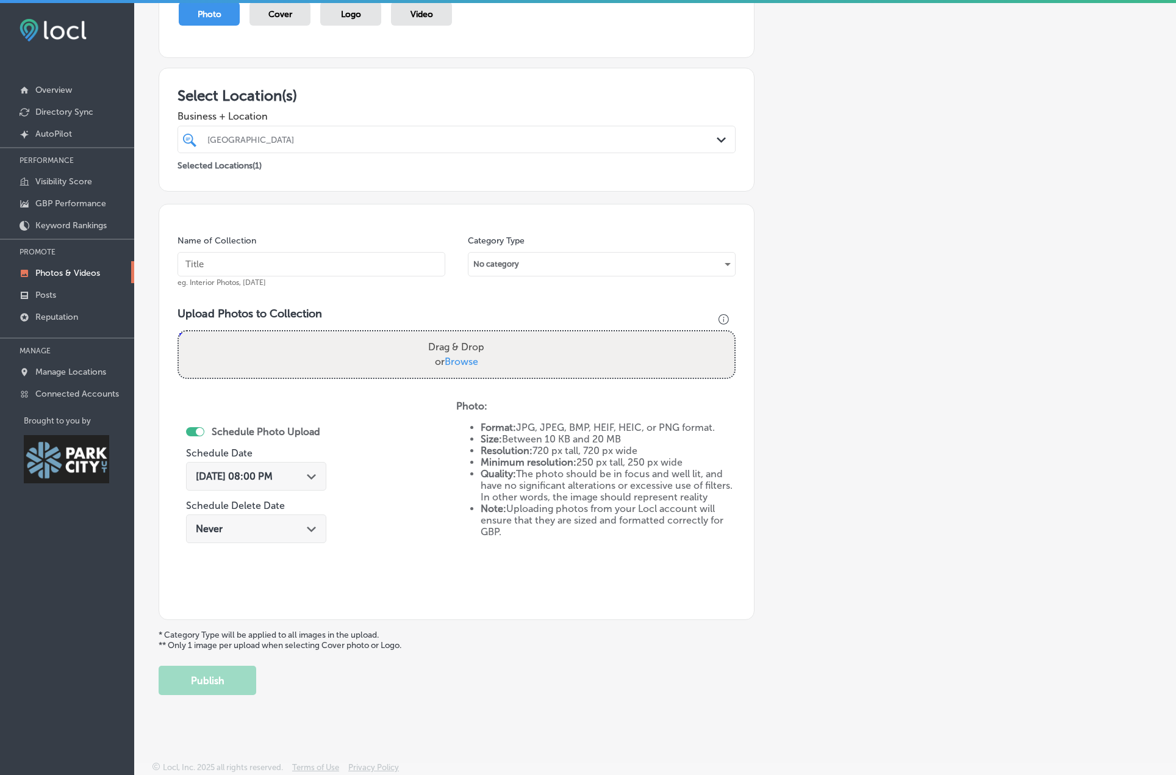
click at [328, 264] on input "text" at bounding box center [312, 264] width 268 height 24
type input "Guest Photos - David O"
click at [532, 268] on div "No category" at bounding box center [602, 264] width 267 height 20
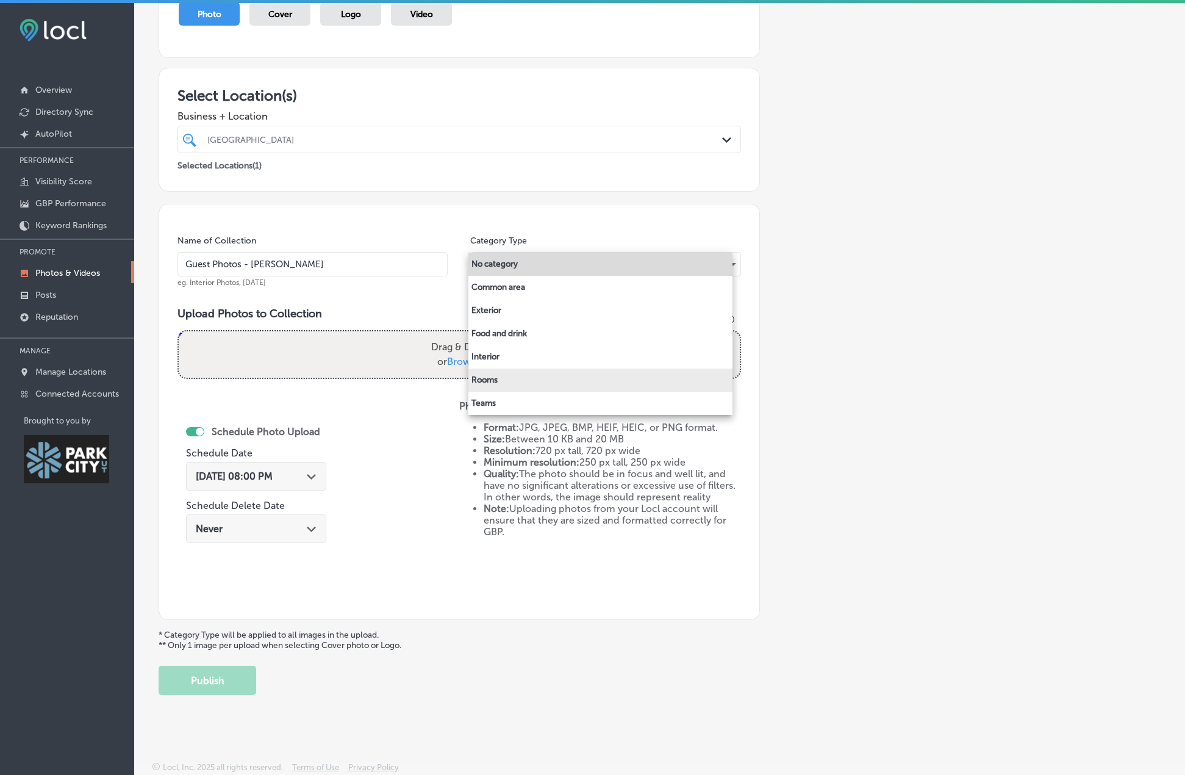
click at [508, 381] on li "Rooms" at bounding box center [601, 379] width 264 height 23
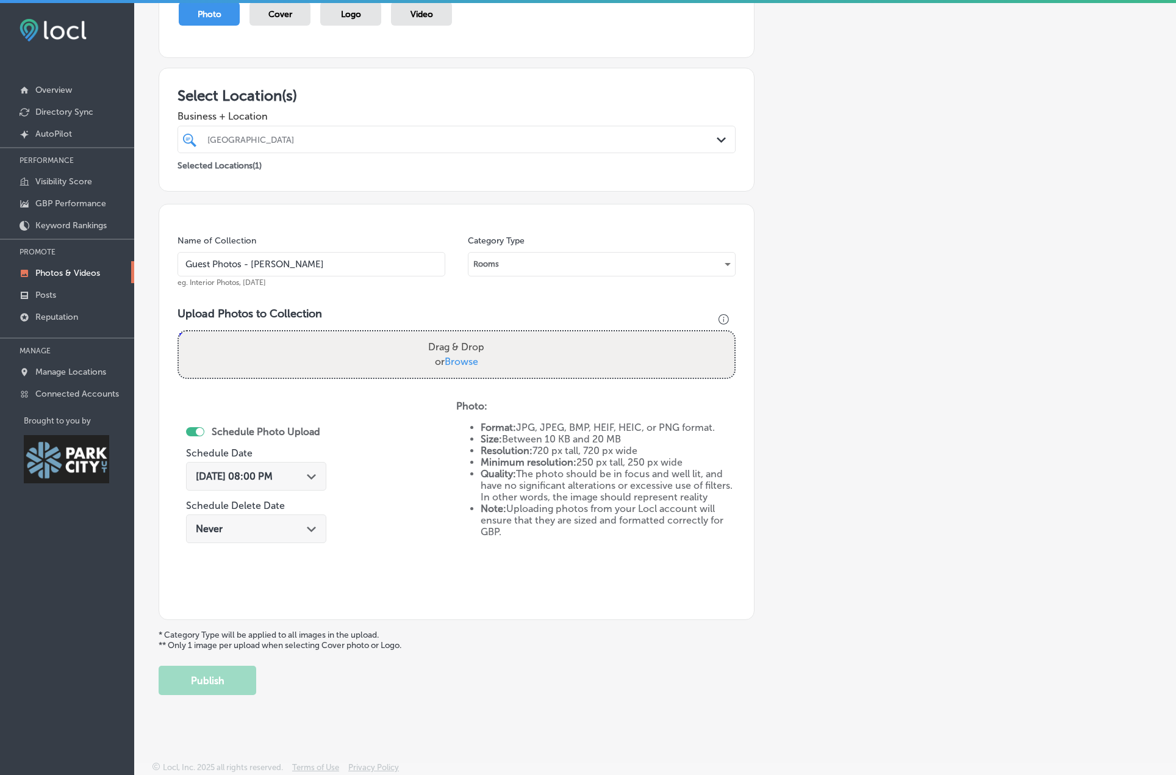
click at [456, 356] on span "Browse" at bounding box center [462, 362] width 34 height 12
click at [456, 335] on input "Drag & Drop or Browse" at bounding box center [457, 333] width 556 height 4
type input "C:\fakepath\DJI_0071.jpg"
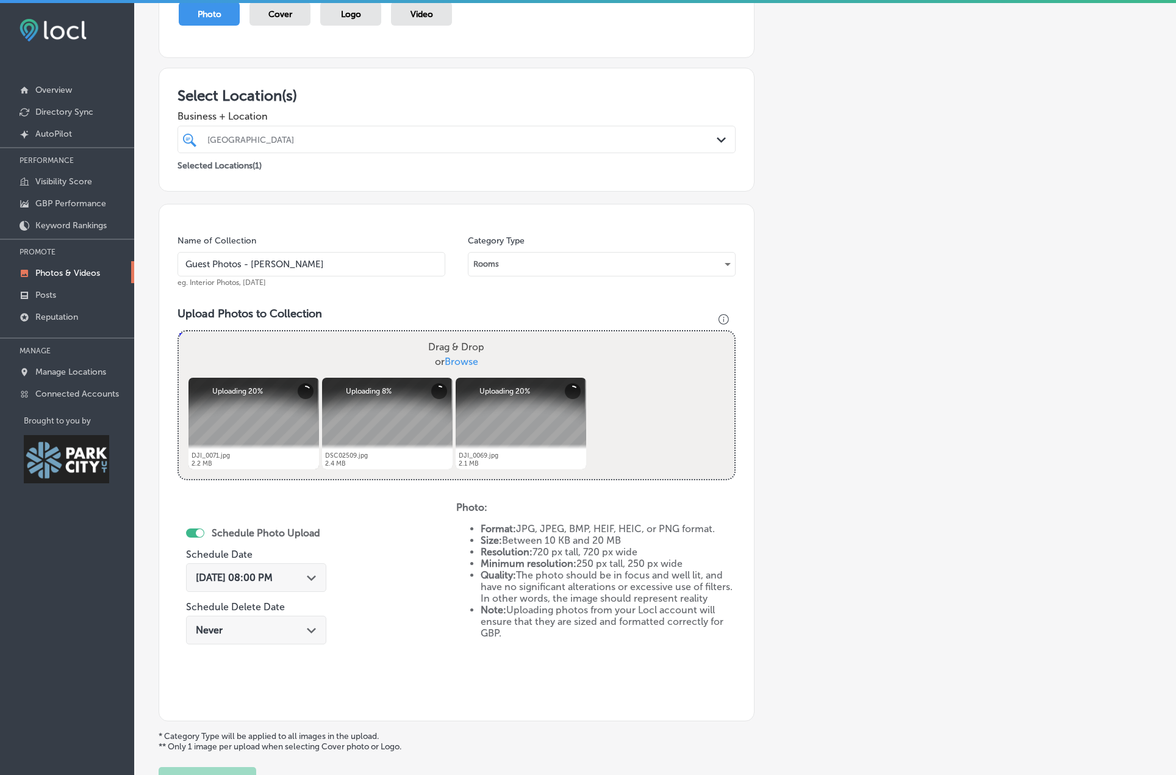
click at [239, 574] on span "Sep 10, 2025 08:00 PM" at bounding box center [234, 578] width 77 height 12
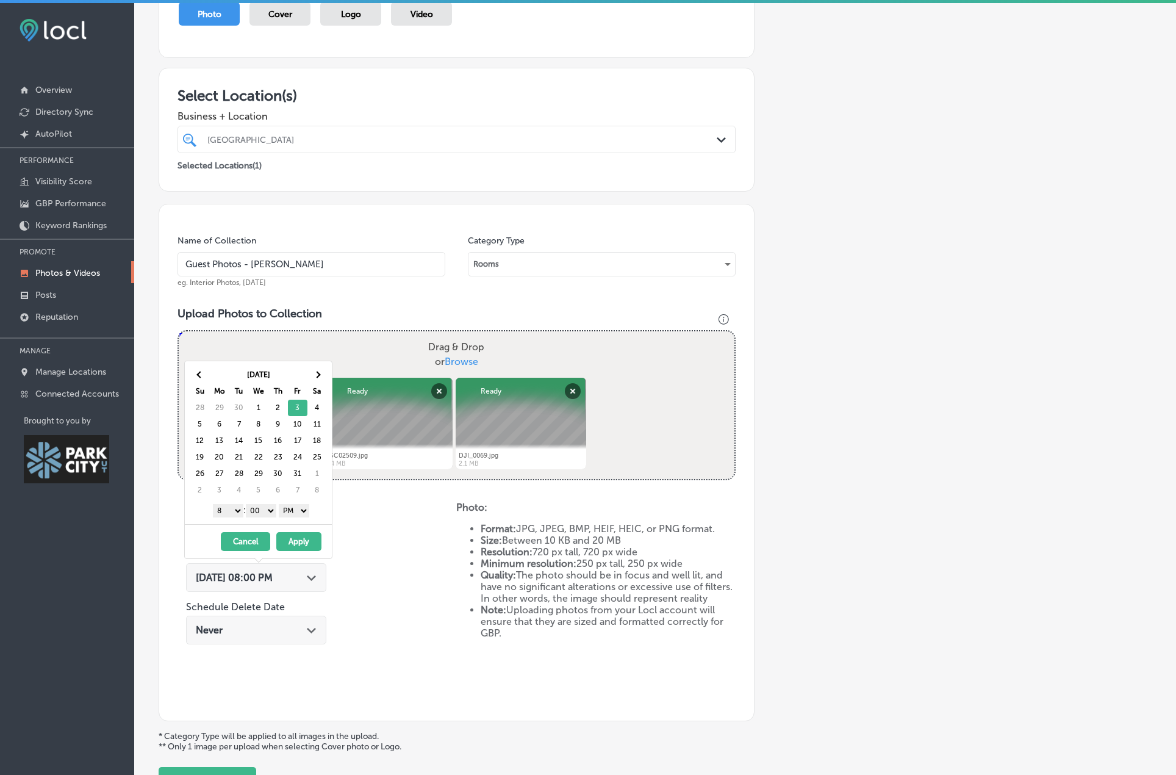
click at [305, 535] on button "Apply" at bounding box center [298, 541] width 45 height 19
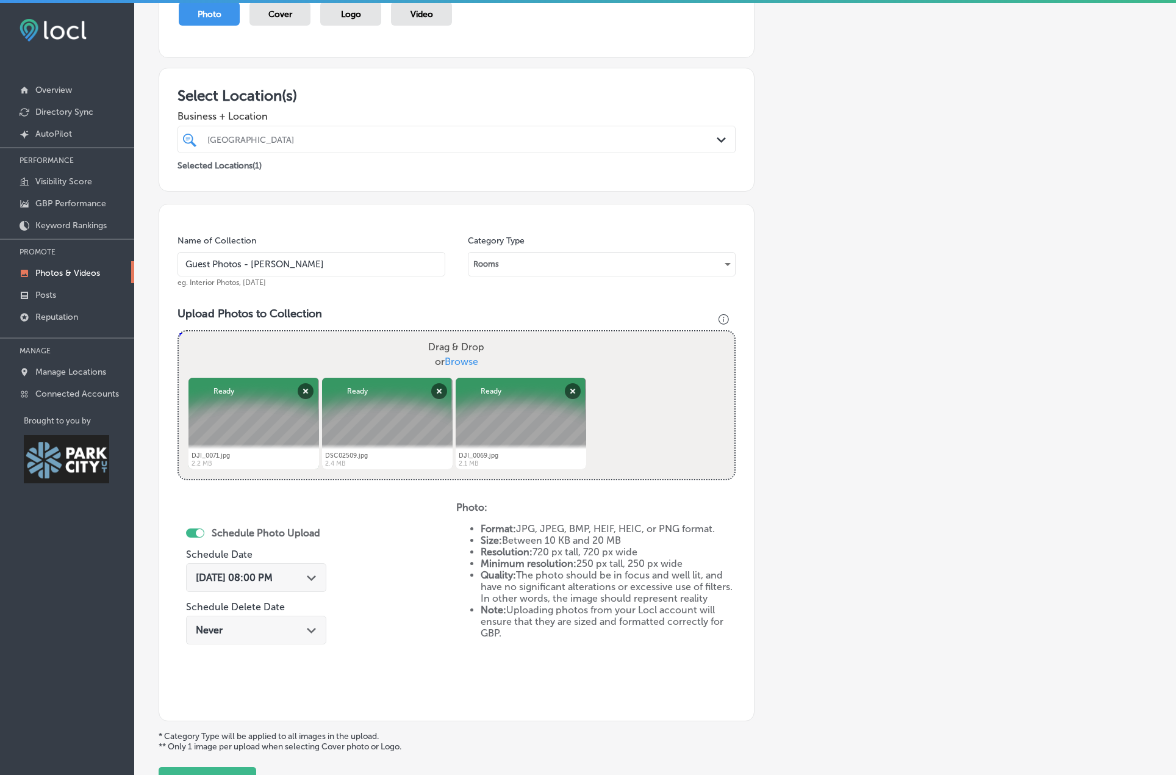
click at [257, 580] on span "Oct 3, 2025 08:00 PM" at bounding box center [234, 578] width 77 height 12
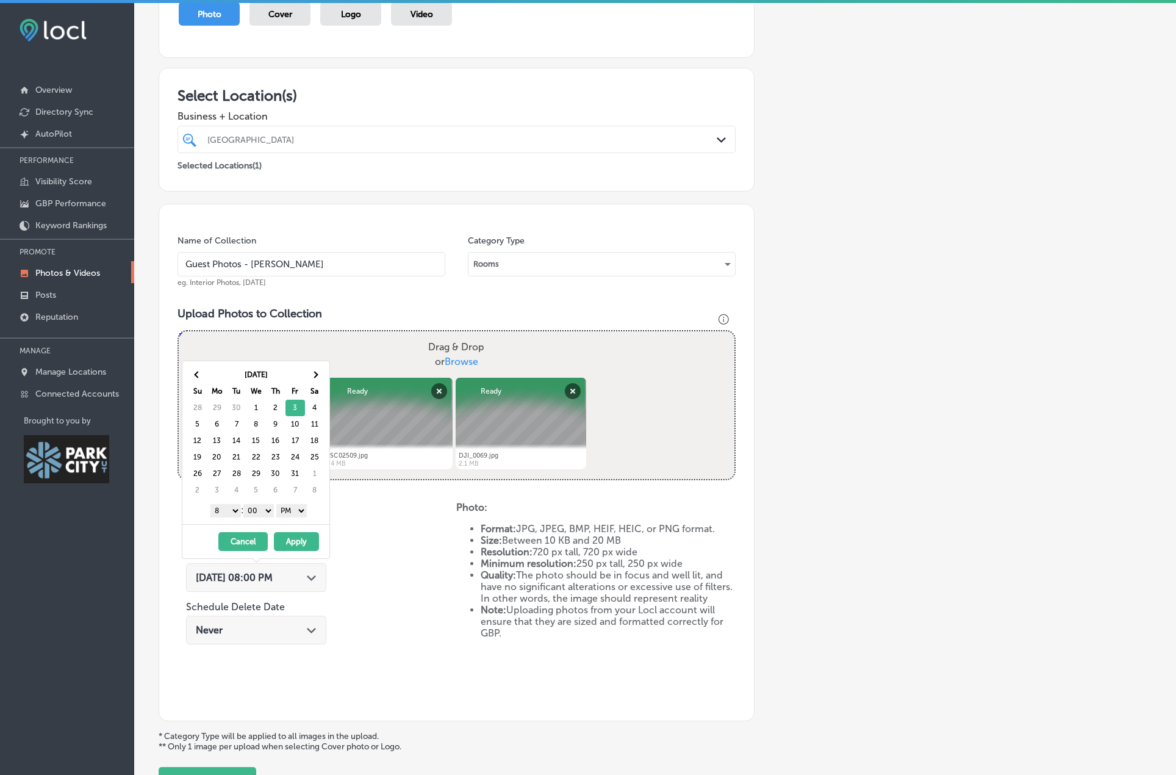
click at [222, 514] on select "1 2 3 4 5 6 7 8 9 10 11 12" at bounding box center [225, 510] width 31 height 13
click at [297, 540] on button "Apply" at bounding box center [296, 541] width 45 height 19
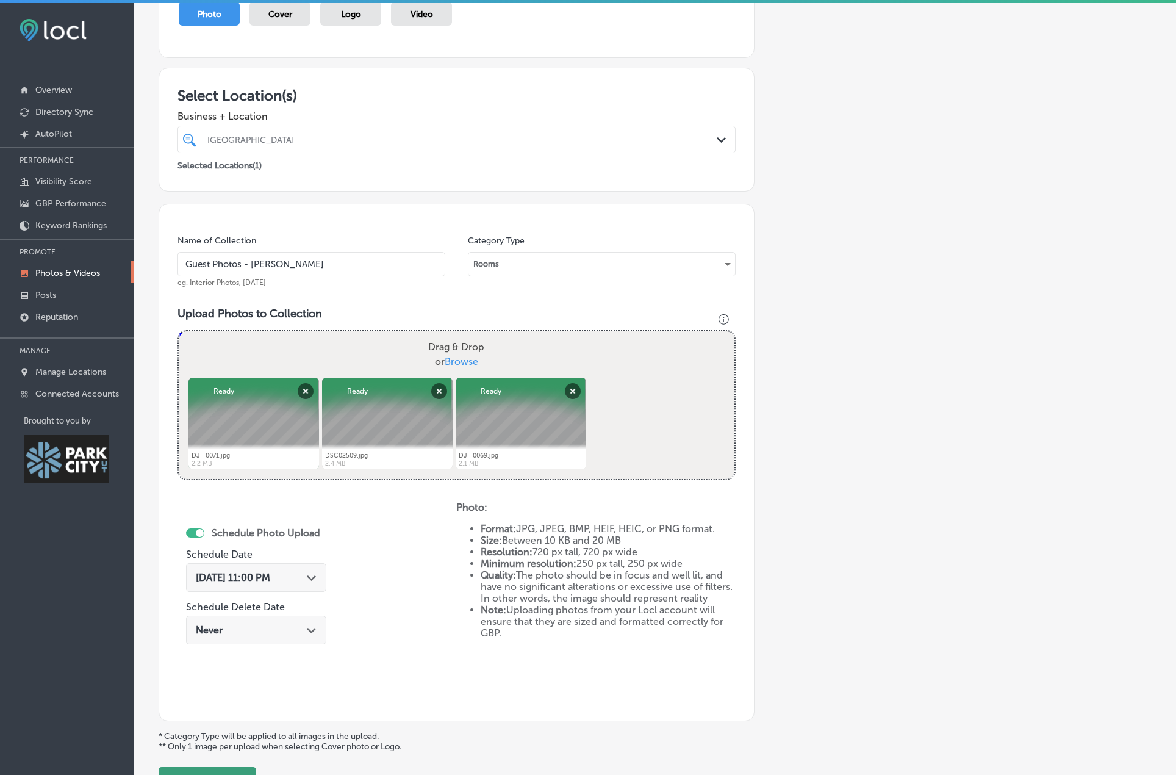
click at [234, 769] on button "Publish" at bounding box center [208, 781] width 98 height 29
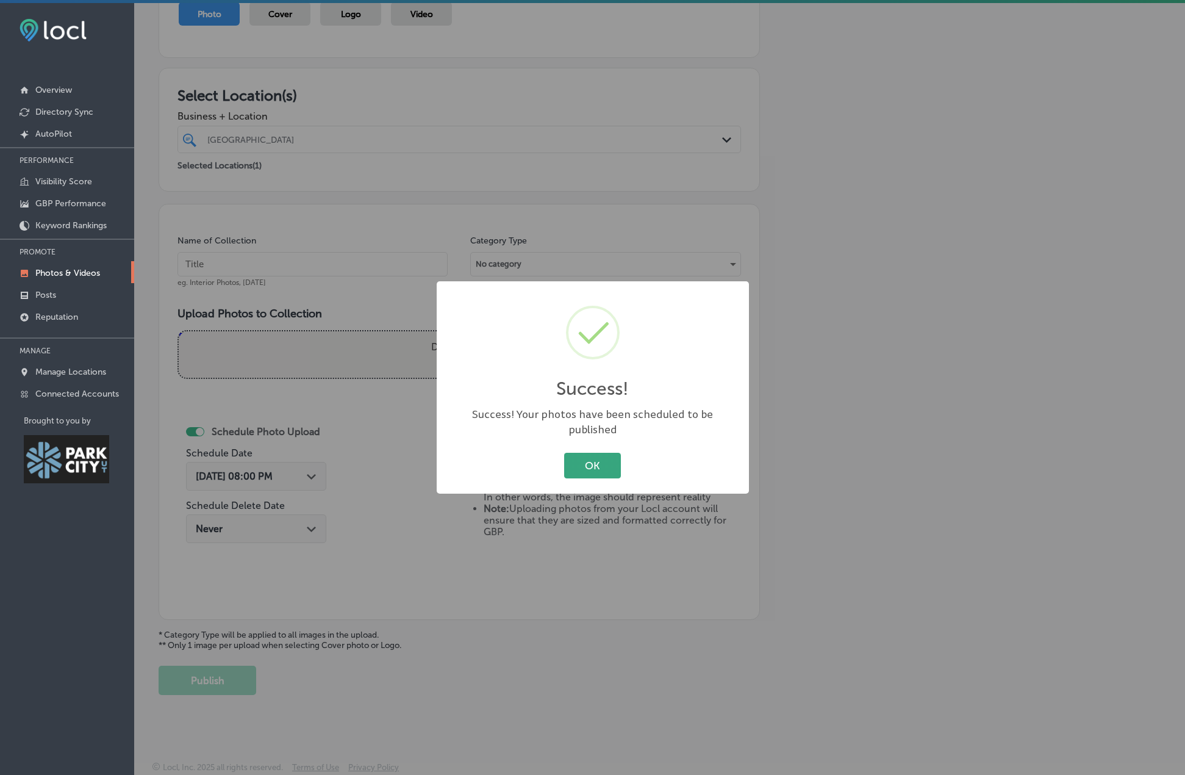
click at [599, 467] on button "OK" at bounding box center [592, 465] width 57 height 25
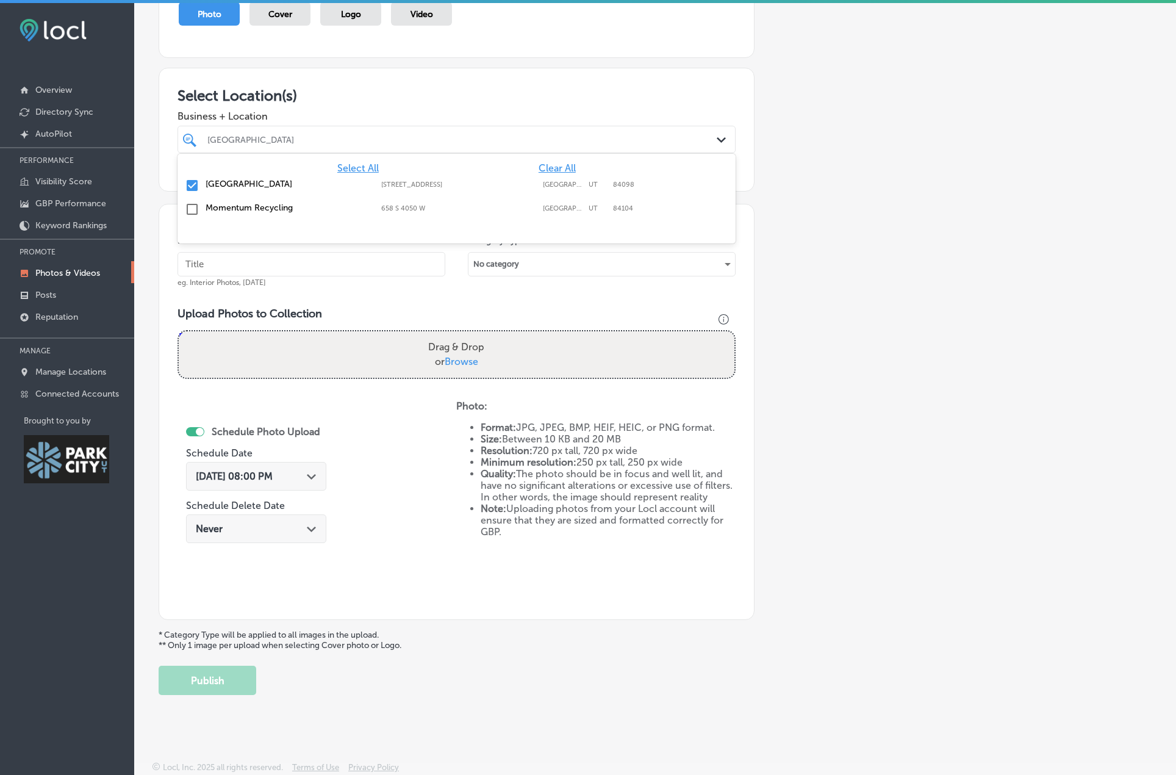
click at [268, 135] on div "[GEOGRAPHIC_DATA]" at bounding box center [462, 139] width 511 height 10
click at [467, 302] on div "Name of Collection eg. Interior Photos, March 2020 Category Type No category Up…" at bounding box center [457, 412] width 596 height 416
click at [201, 268] on input "text" at bounding box center [312, 264] width 268 height 24
type input "Guest Photos - David O"
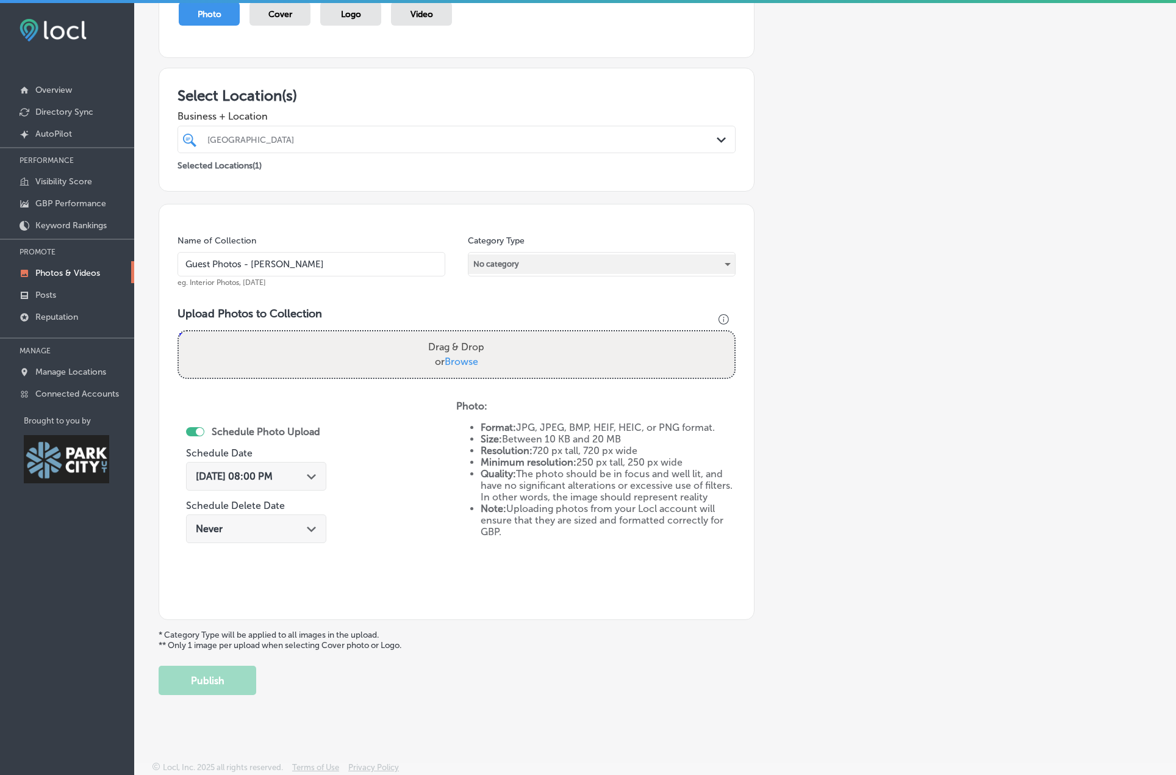
click at [523, 268] on div "No category" at bounding box center [602, 264] width 267 height 20
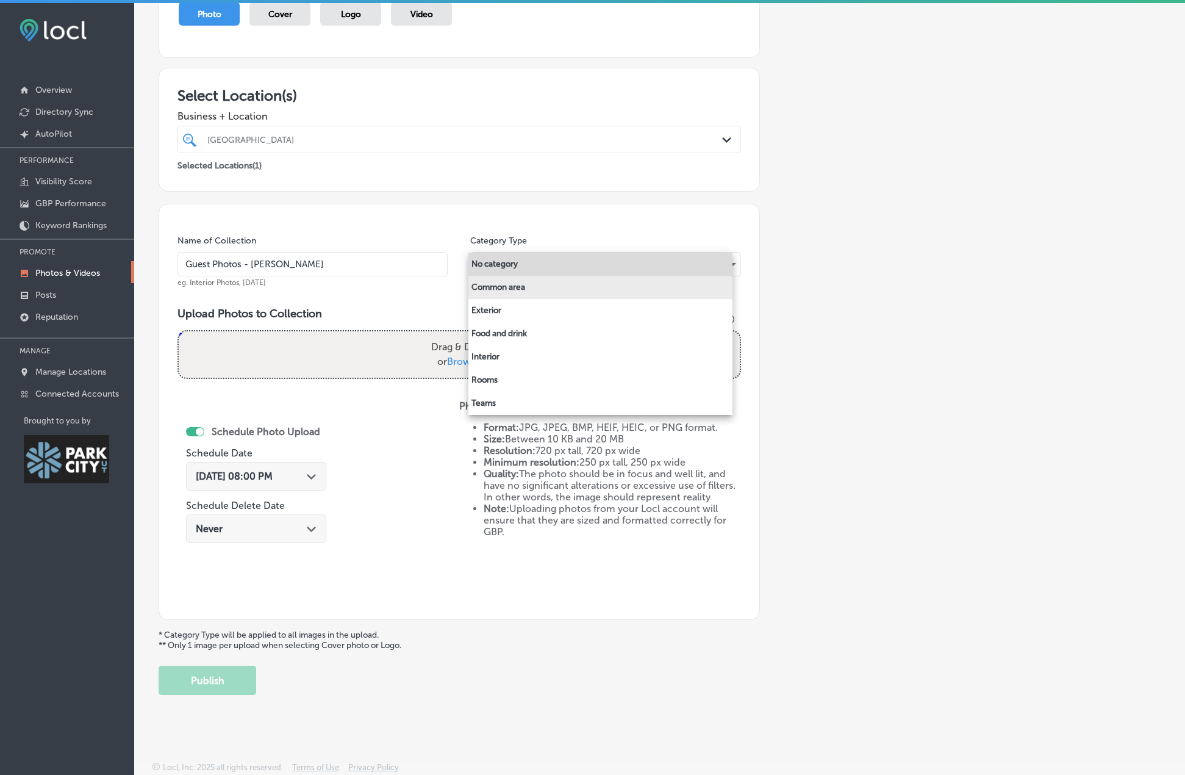
click at [512, 290] on li "Common area" at bounding box center [601, 287] width 264 height 23
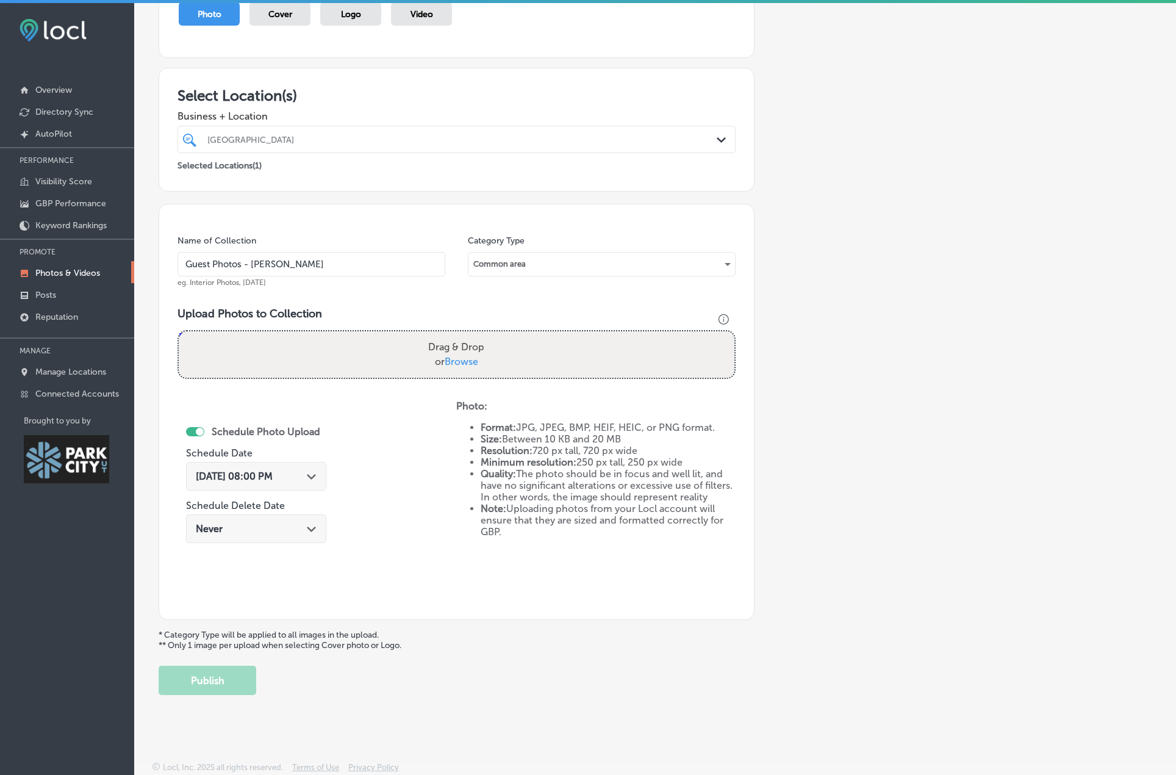
click at [456, 360] on span "Browse" at bounding box center [462, 362] width 34 height 12
click at [456, 335] on input "Drag & Drop or Browse" at bounding box center [457, 333] width 556 height 4
type input "C:\fakepath\DSC02498.jpg"
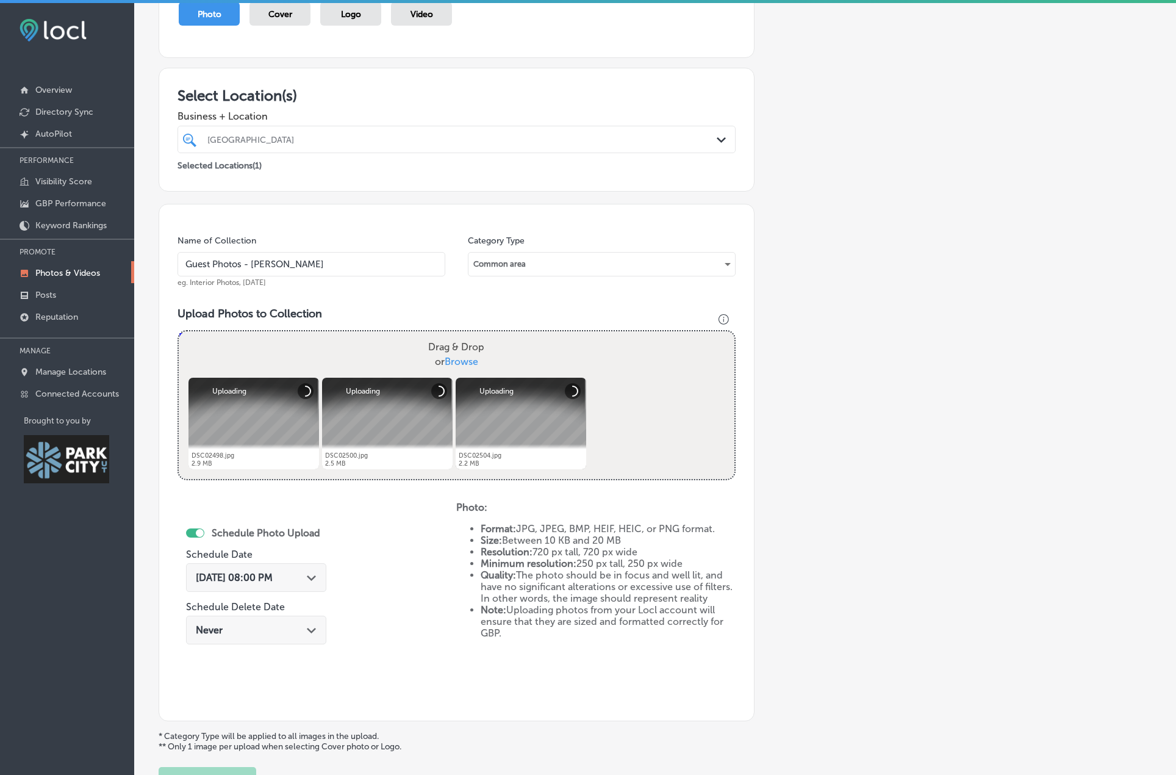
click at [254, 576] on span "Sep 10, 2025 08:00 PM" at bounding box center [234, 578] width 77 height 12
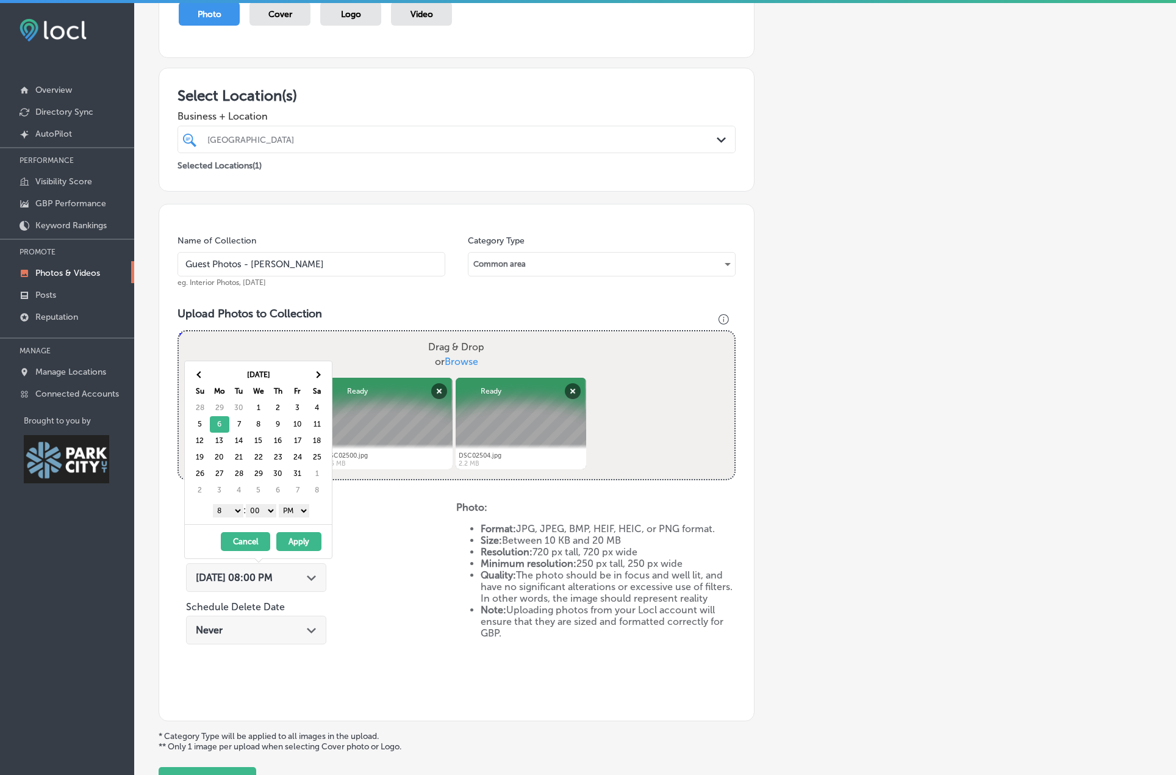
click at [214, 514] on select "1 2 3 4 5 6 7 8 9 10 11 12" at bounding box center [228, 510] width 31 height 13
click at [291, 512] on select "AM PM" at bounding box center [294, 510] width 31 height 13
click at [300, 546] on button "Apply" at bounding box center [298, 541] width 45 height 19
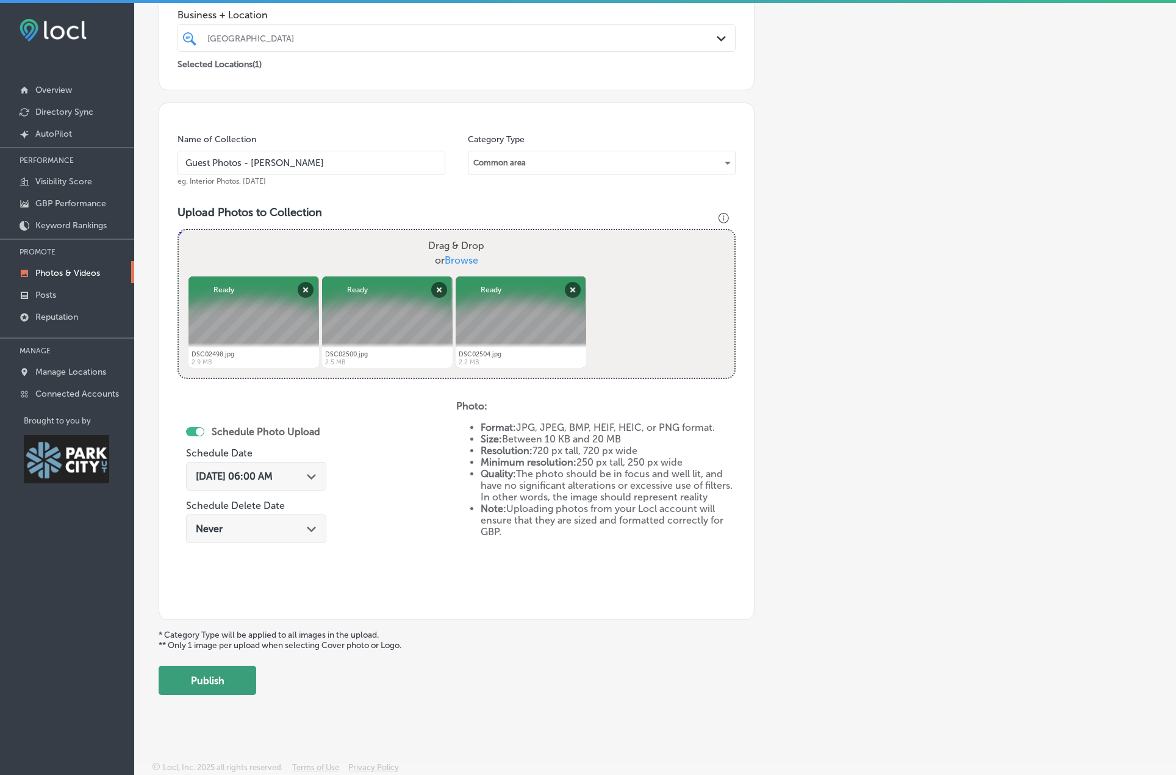
click at [221, 683] on button "Publish" at bounding box center [208, 680] width 98 height 29
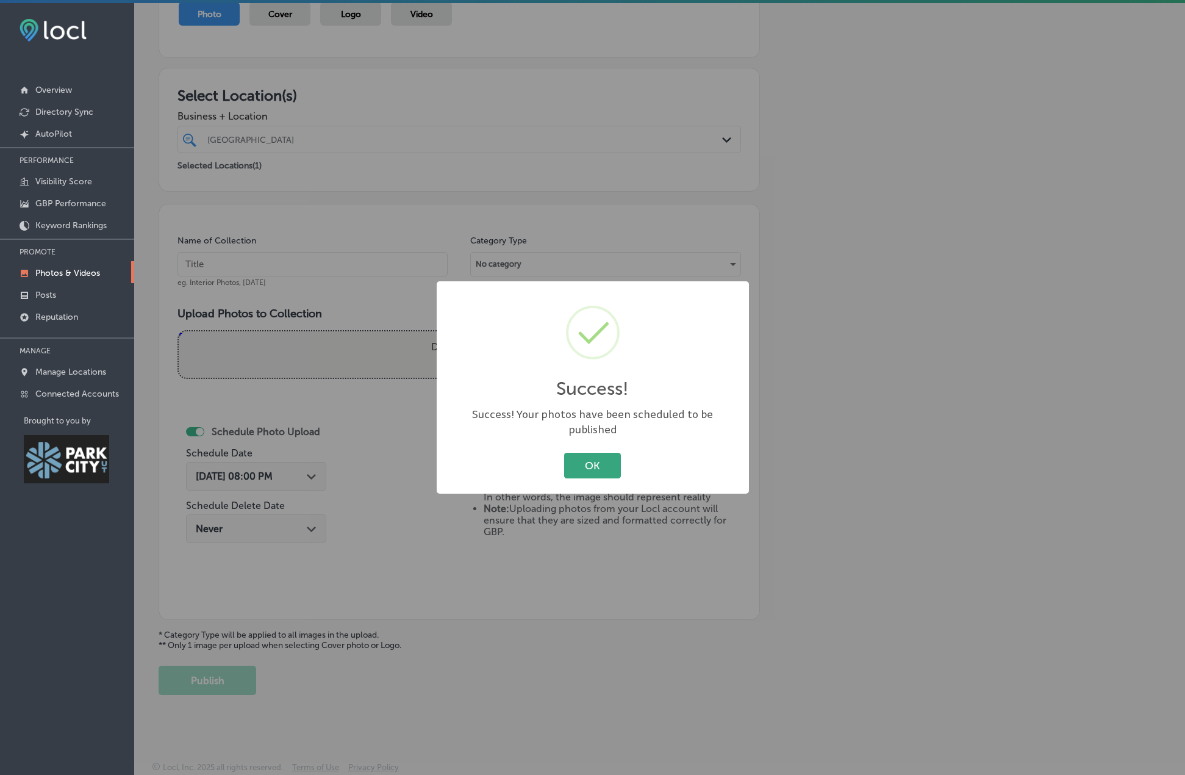
click at [574, 461] on button "OK" at bounding box center [592, 465] width 57 height 25
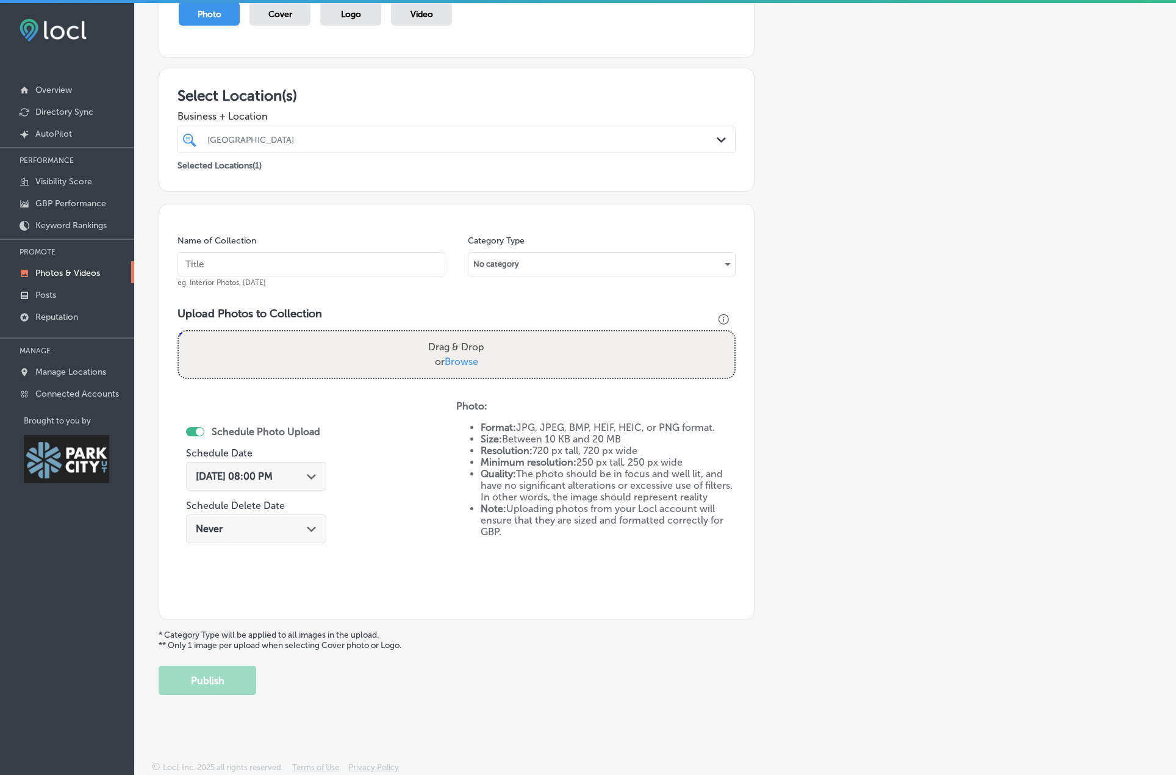
click at [220, 264] on input "text" at bounding box center [312, 264] width 268 height 24
type input "Guest Photos - David O"
click at [471, 264] on div "No category" at bounding box center [602, 264] width 267 height 20
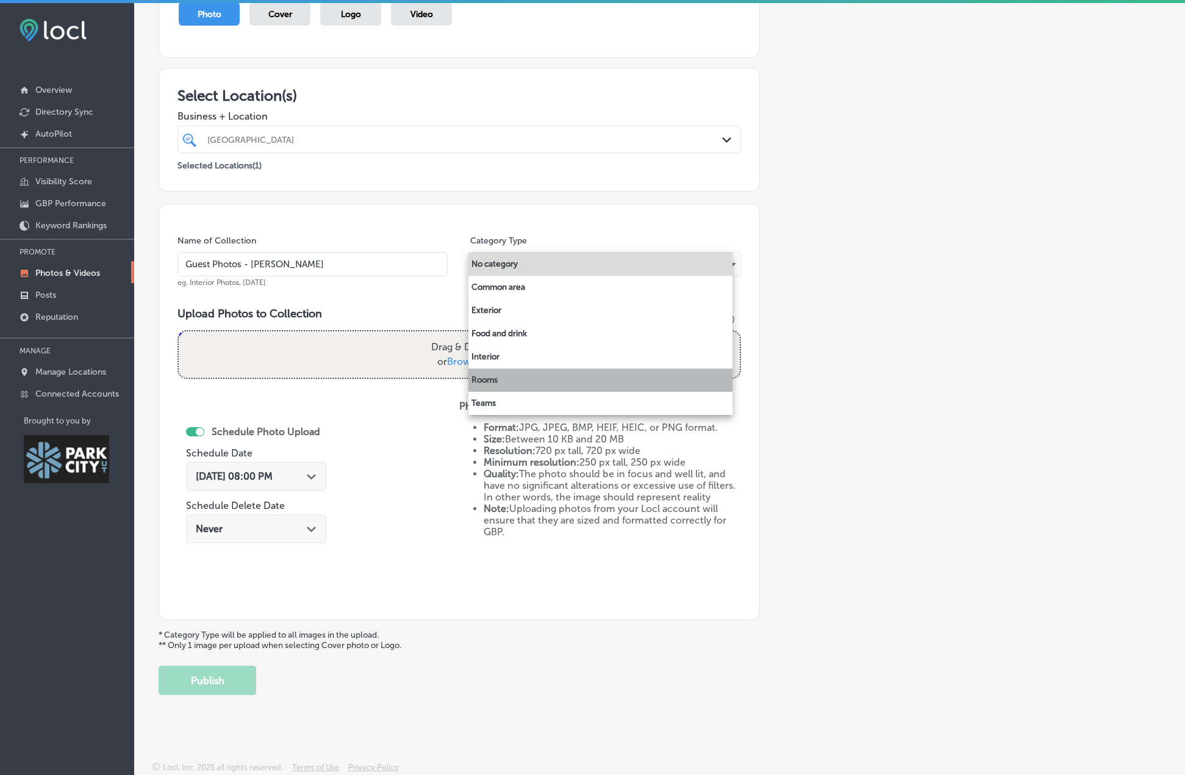
click at [492, 381] on li "Rooms" at bounding box center [601, 379] width 264 height 23
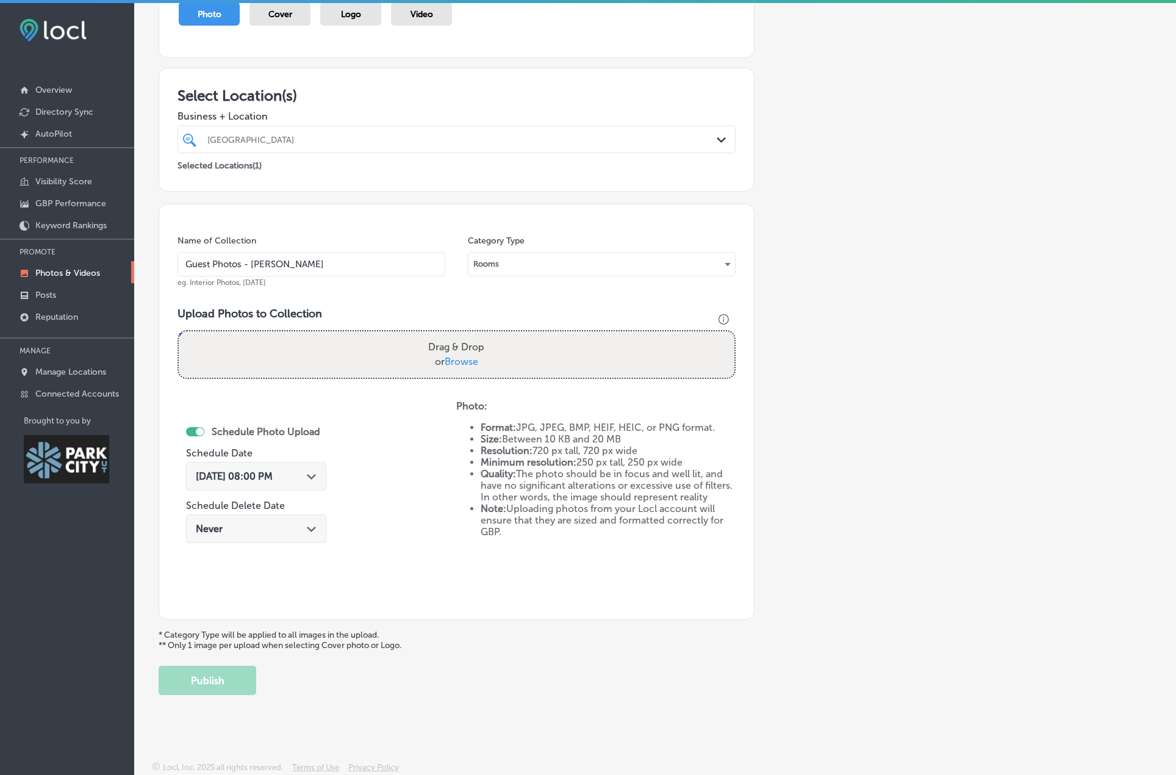
click at [462, 361] on span "Browse" at bounding box center [462, 362] width 34 height 12
click at [462, 335] on input "Drag & Drop or Browse" at bounding box center [457, 333] width 556 height 4
type input "C:\fakepath\DSC02509.jpg"
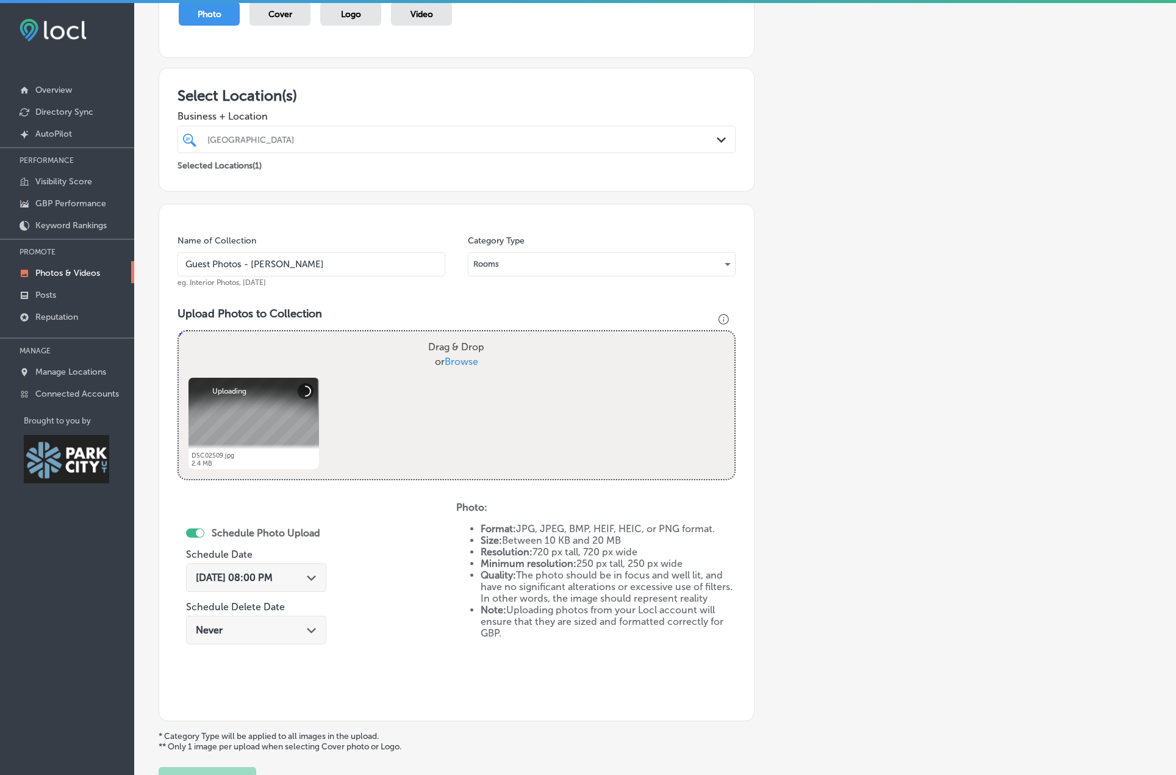
click at [465, 364] on span "Browse" at bounding box center [462, 362] width 34 height 12
click at [465, 335] on input "Drag & Drop or Browse" at bounding box center [457, 333] width 556 height 4
type input "C:\fakepath\DSC02512.jpg"
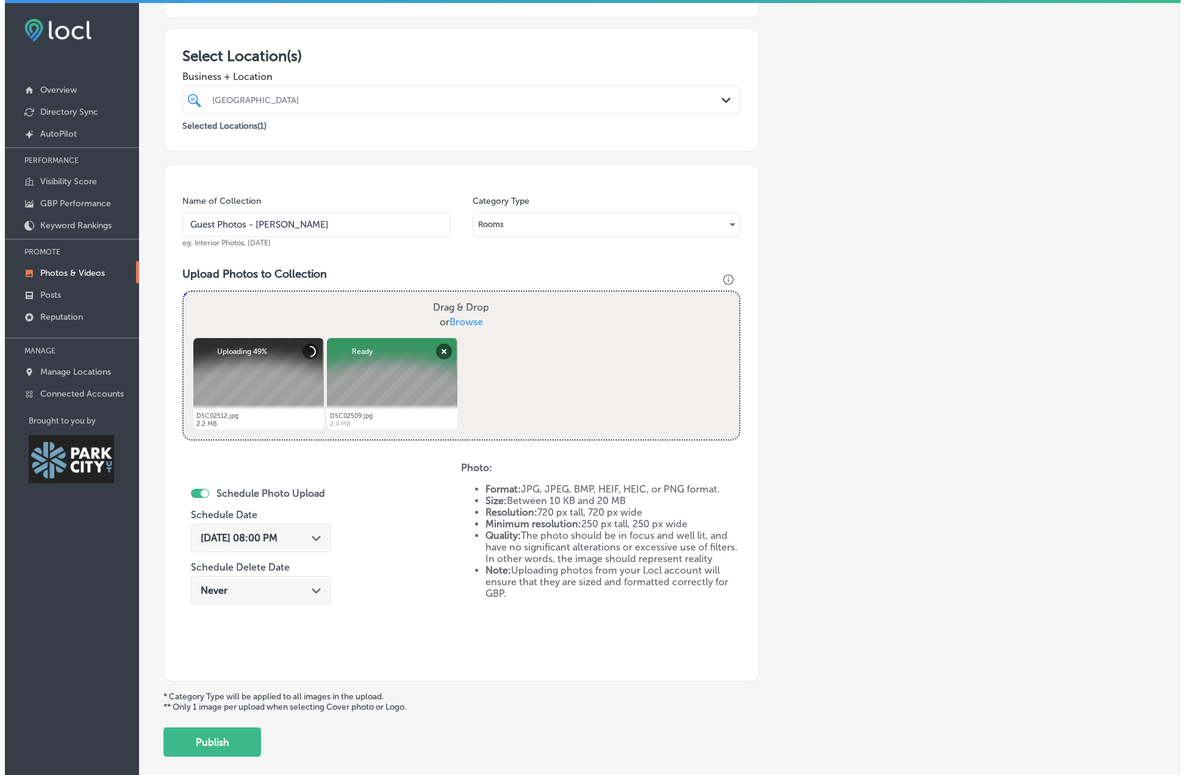
scroll to position [211, 0]
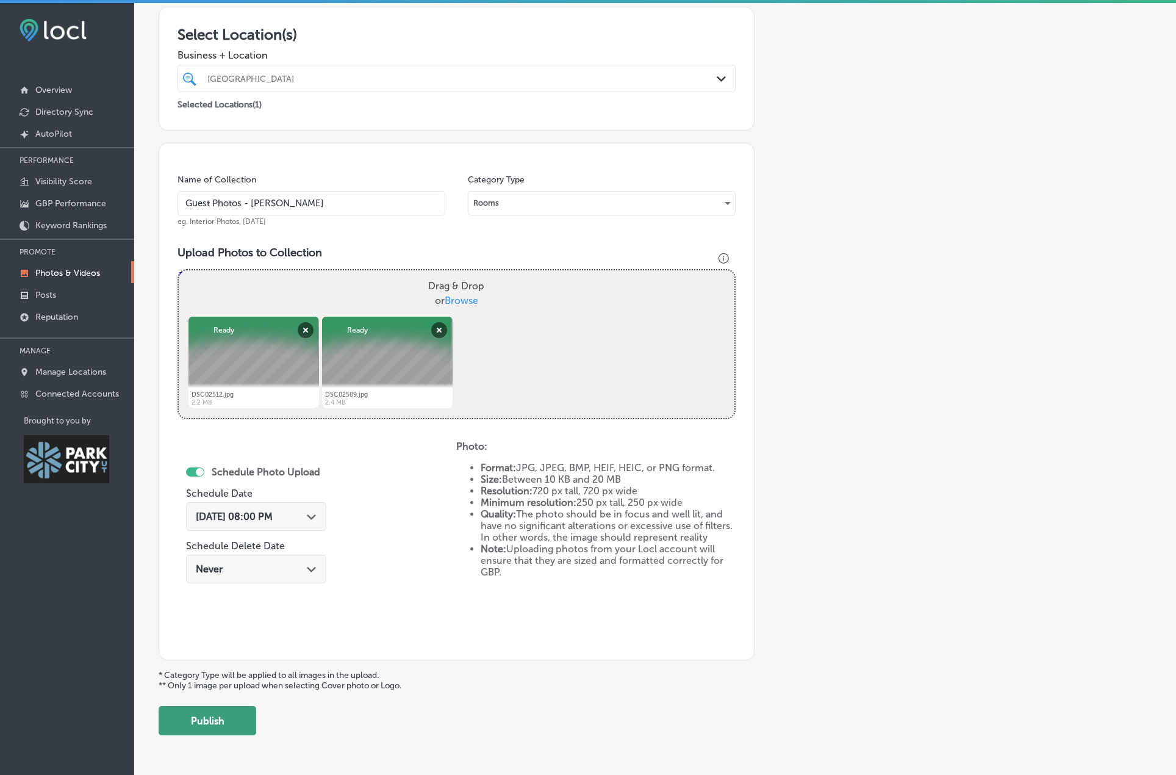
click at [221, 720] on button "Publish" at bounding box center [208, 720] width 98 height 29
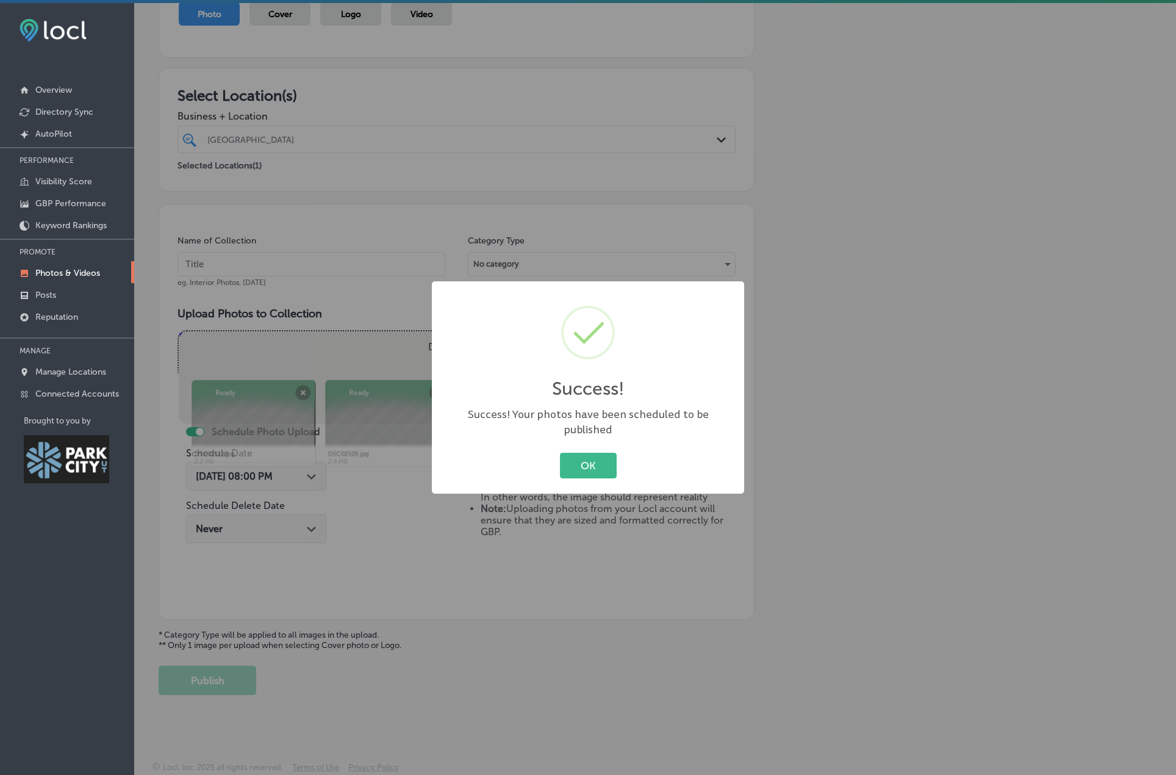
scroll to position [150, 0]
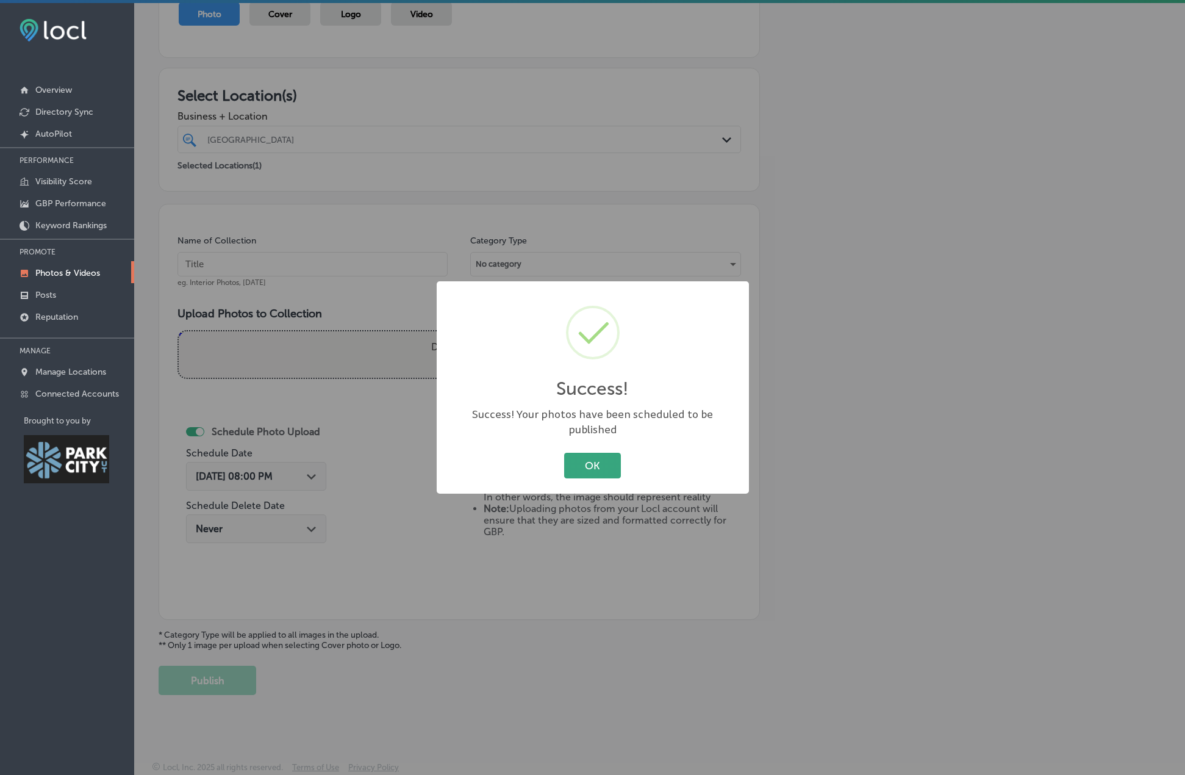
click at [603, 464] on button "OK" at bounding box center [592, 465] width 57 height 25
